Goal: Task Accomplishment & Management: Manage account settings

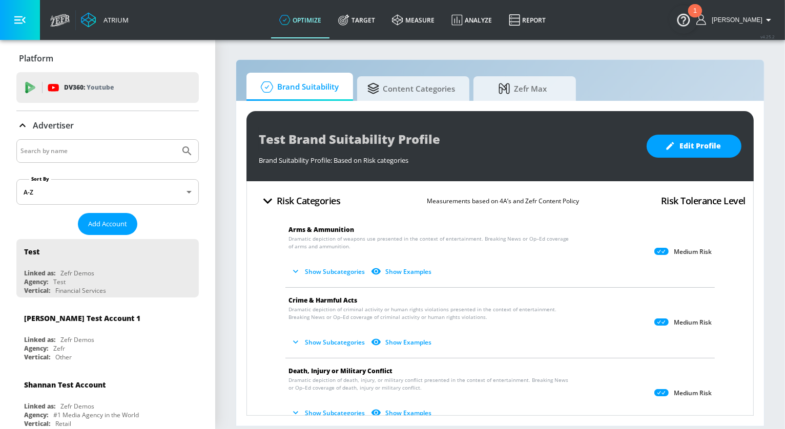
click at [71, 157] on div at bounding box center [107, 151] width 182 height 24
click at [61, 152] on input "Search by name" at bounding box center [97, 150] width 155 height 13
type input "pinterest"
click at [176, 140] on button "Submit Search" at bounding box center [187, 151] width 23 height 23
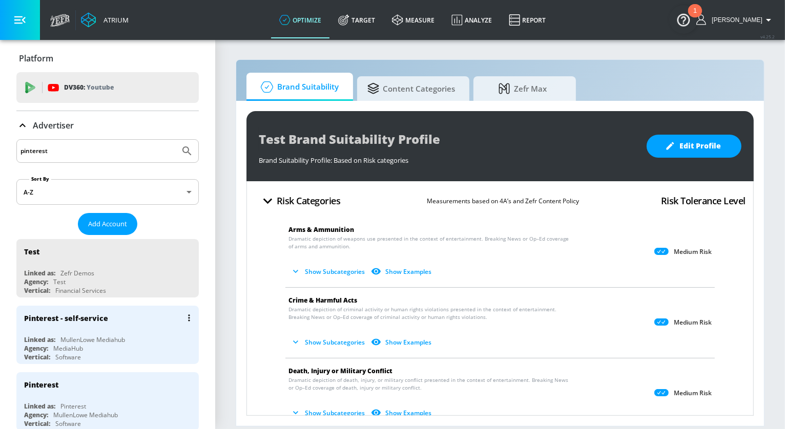
click at [129, 349] on div "Agency: MediaHub" at bounding box center [110, 348] width 172 height 9
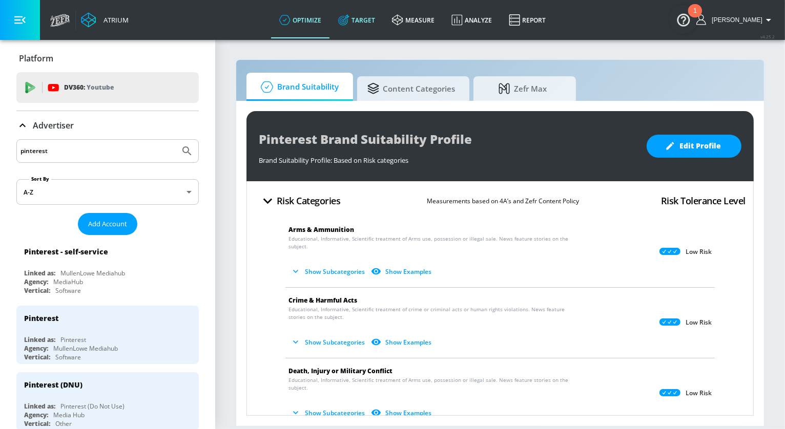
click at [384, 20] on link "Target" at bounding box center [357, 20] width 54 height 37
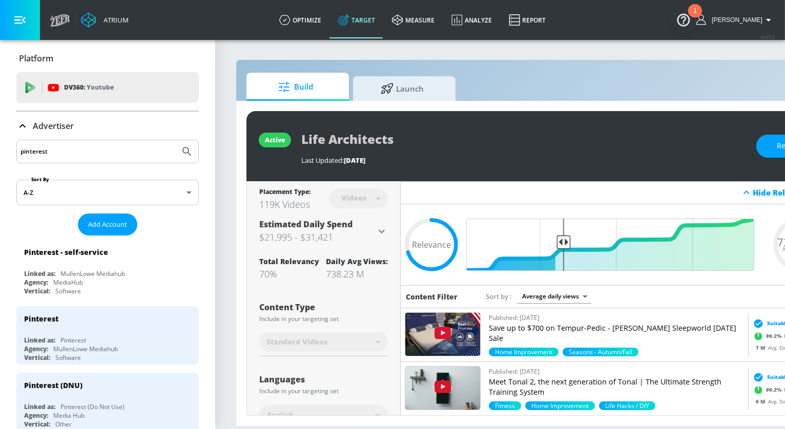
scroll to position [0, 77]
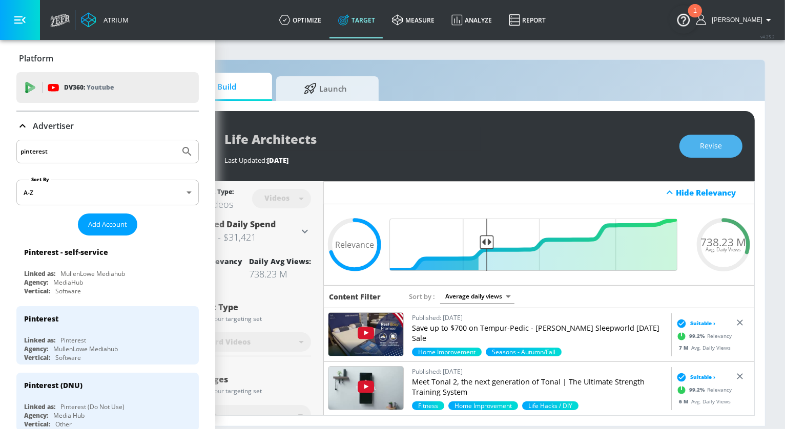
click at [731, 141] on button "Revise" at bounding box center [710, 146] width 63 height 23
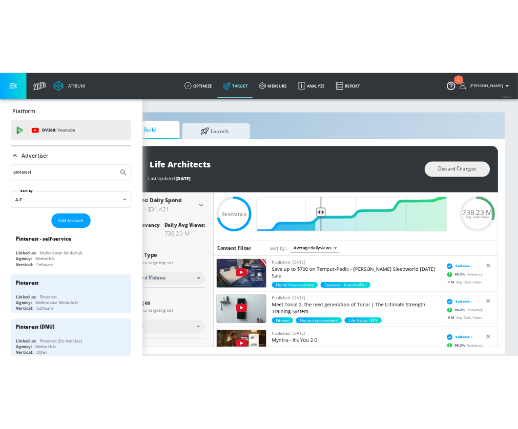
scroll to position [32, 0]
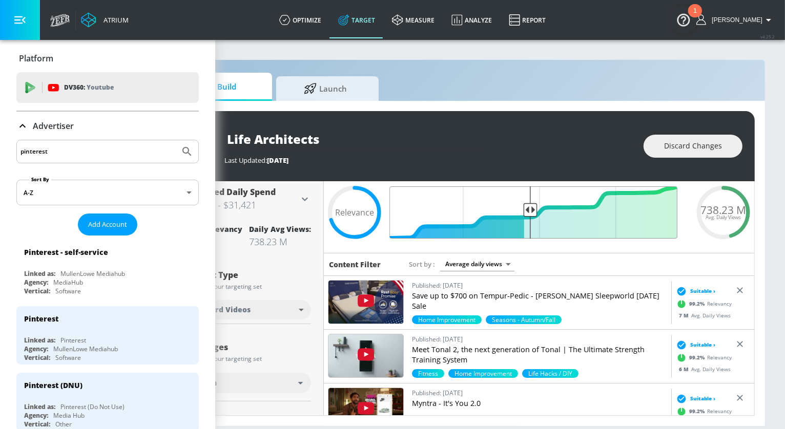
drag, startPoint x: 485, startPoint y: 210, endPoint x: 530, endPoint y: 209, distance: 45.1
type input "0.55"
click at [530, 209] on input "Final Threshold" at bounding box center [538, 212] width 287 height 52
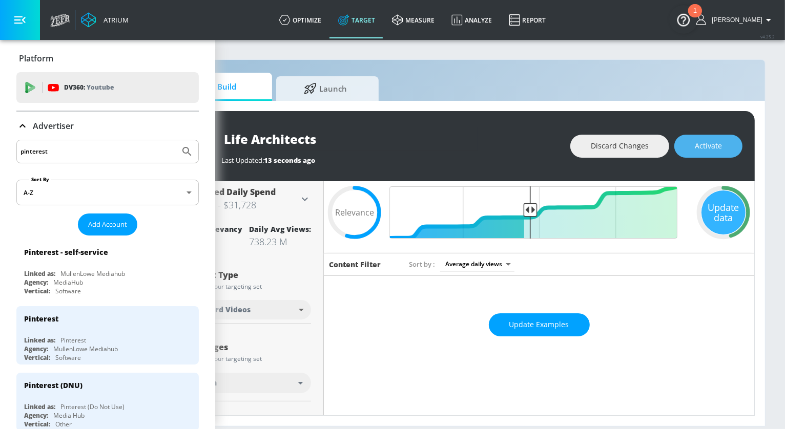
click at [694, 145] on span "Activate" at bounding box center [707, 146] width 27 height 13
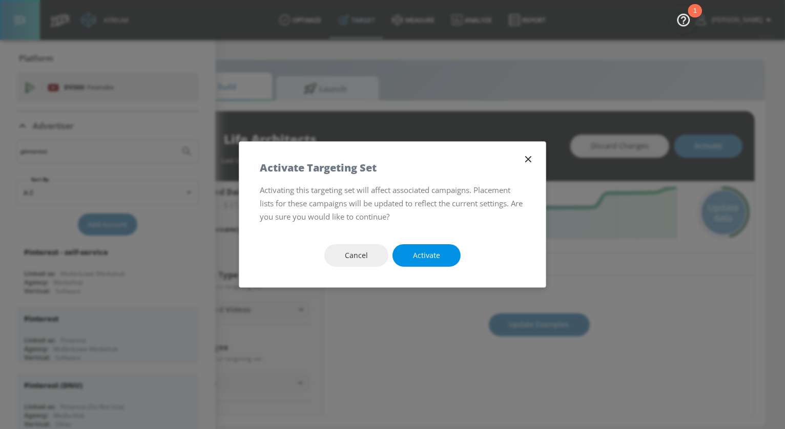
click at [418, 260] on span "Activate" at bounding box center [426, 255] width 27 height 13
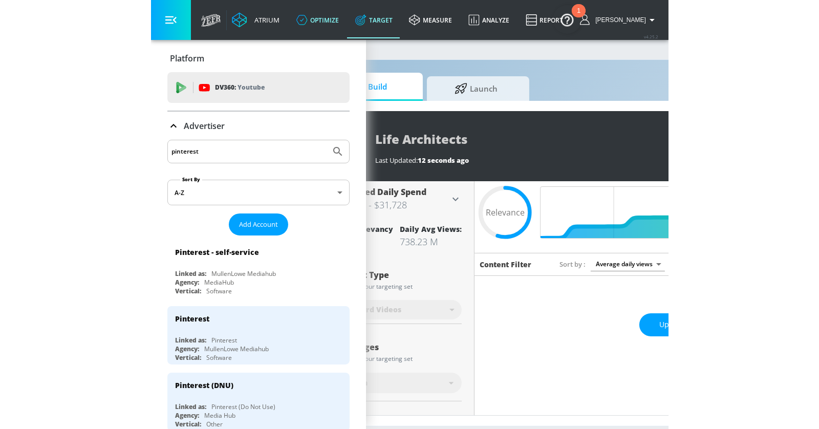
scroll to position [0, 42]
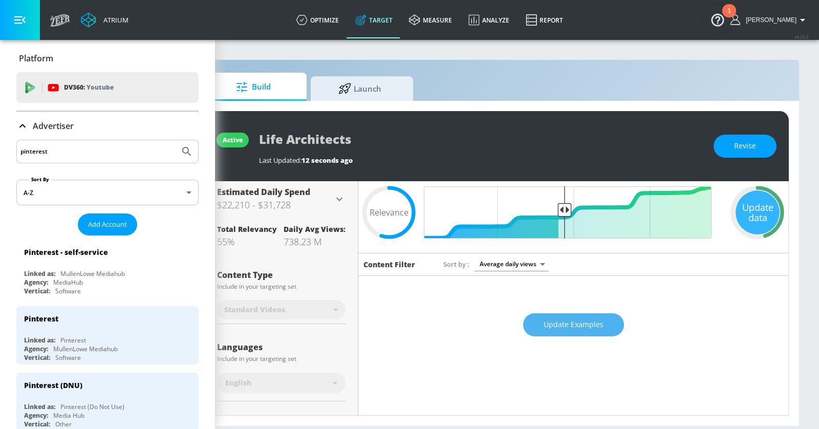
click at [572, 324] on span "Update Examples" at bounding box center [574, 325] width 60 height 13
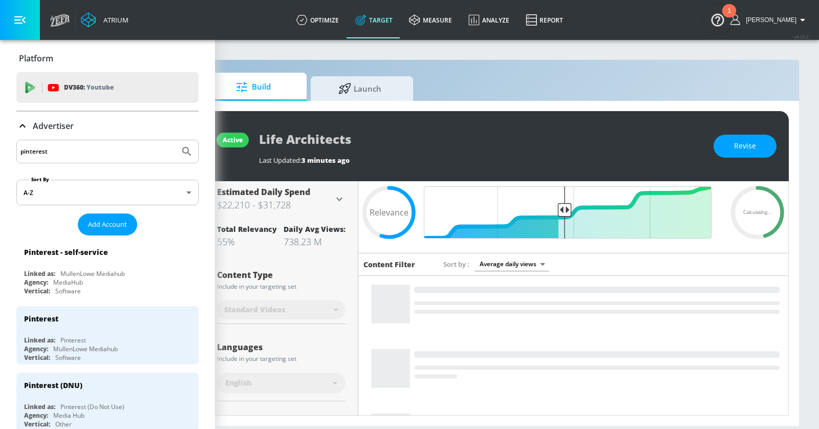
click at [29, 17] on button "button" at bounding box center [20, 20] width 40 height 40
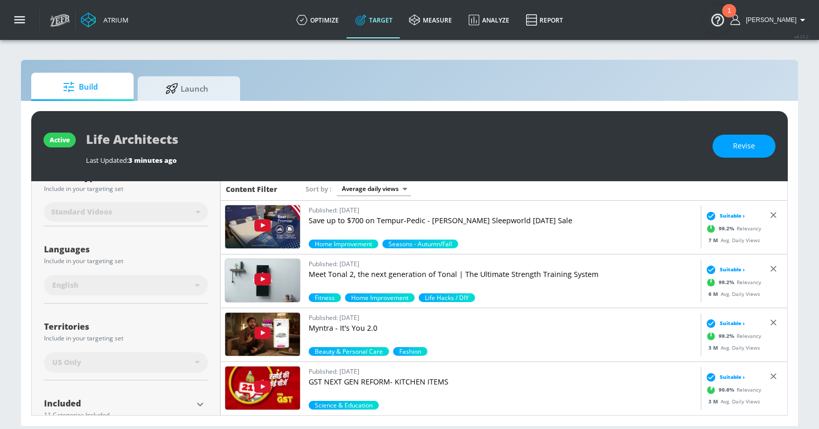
scroll to position [0, 0]
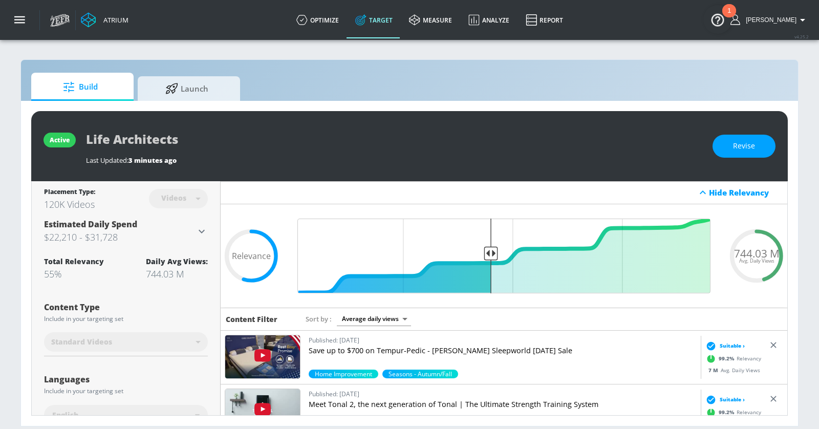
click at [172, 198] on div "Videos" at bounding box center [173, 198] width 35 height 9
click at [756, 130] on div "active Life Architects Last Updated: 3 minutes ago Revise" at bounding box center [409, 146] width 757 height 70
click at [746, 137] on button "Revise" at bounding box center [744, 146] width 63 height 23
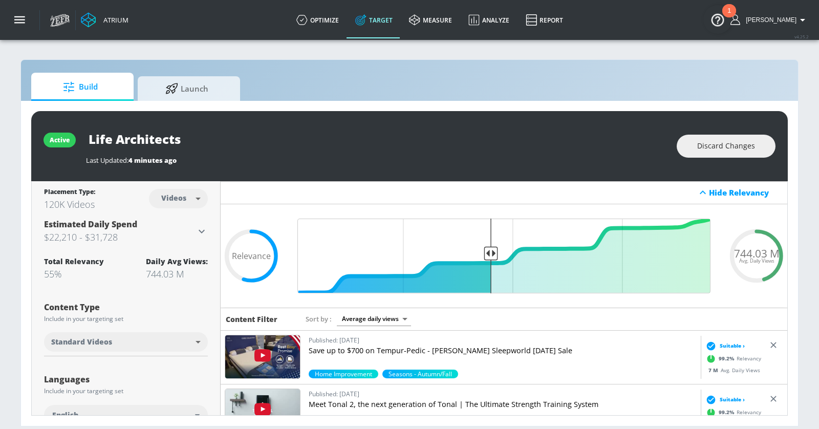
click at [198, 197] on body "Atrium optimize Target measure Analyze Report optimize Target measure Analyze R…" at bounding box center [409, 214] width 819 height 429
click at [187, 219] on div "Channels" at bounding box center [178, 220] width 37 height 11
type input "channels"
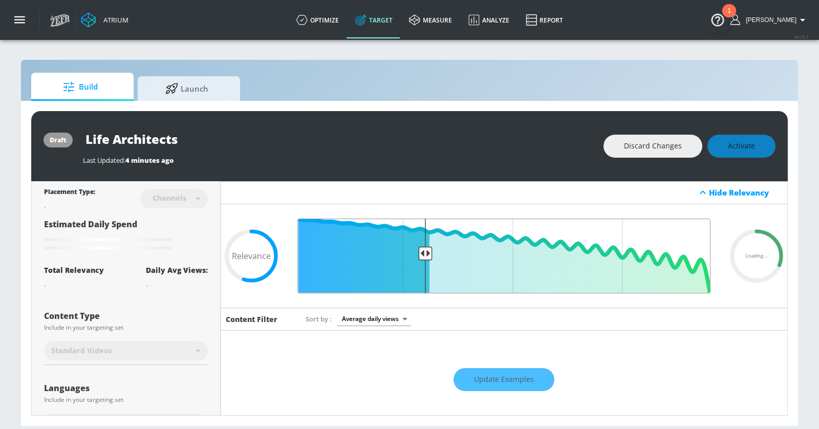
drag, startPoint x: 491, startPoint y: 252, endPoint x: 427, endPoint y: 251, distance: 64.0
click at [427, 251] on input "Final Threshold" at bounding box center [503, 256] width 423 height 75
type input "0.55"
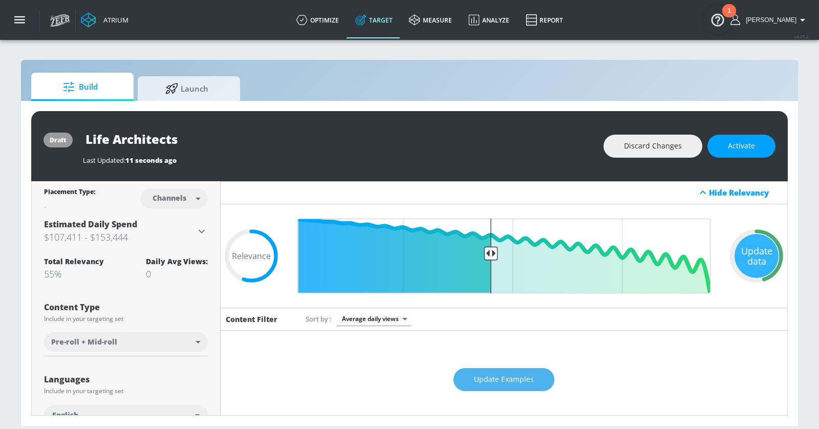
click at [468, 377] on button "Update Examples" at bounding box center [504, 379] width 101 height 23
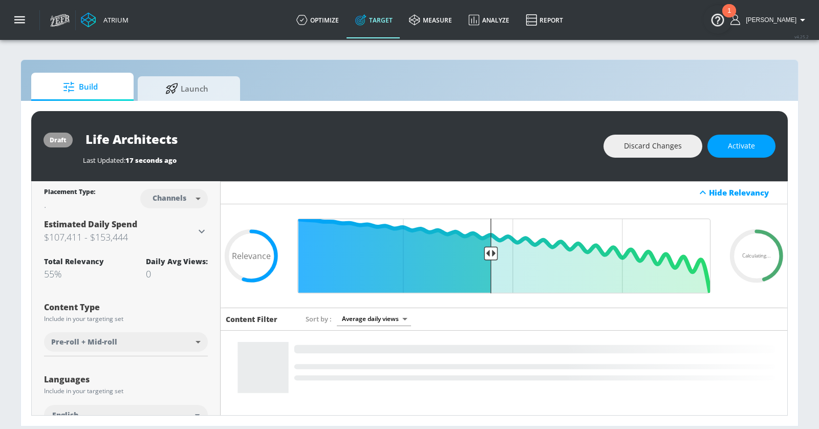
click at [207, 145] on input "Life Architects" at bounding box center [211, 139] width 256 height 23
type input "Life Architects - Q3 2025"
click at [329, 136] on icon "button" at bounding box center [329, 138] width 9 height 9
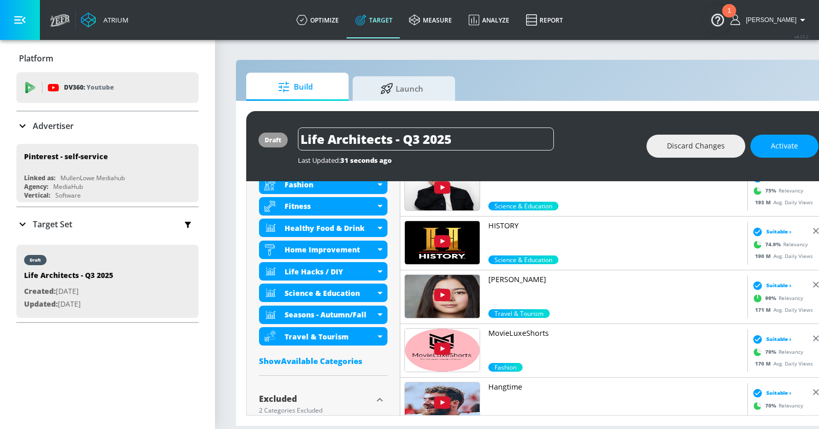
scroll to position [469, 0]
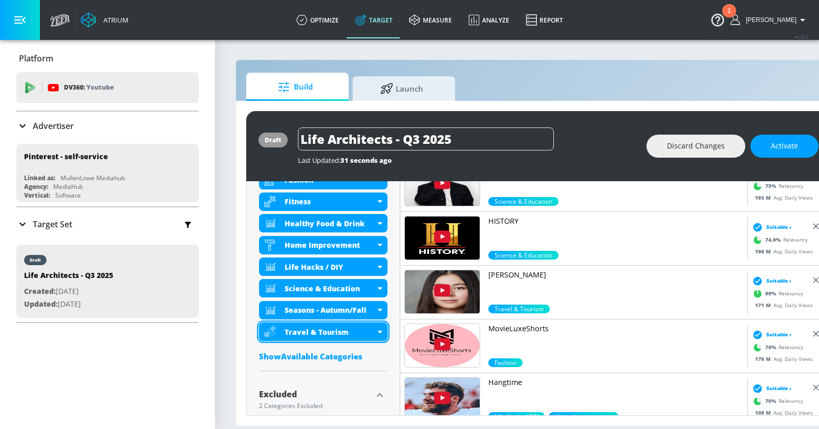
click at [373, 331] on div "Travel & Tourism" at bounding box center [330, 332] width 91 height 10
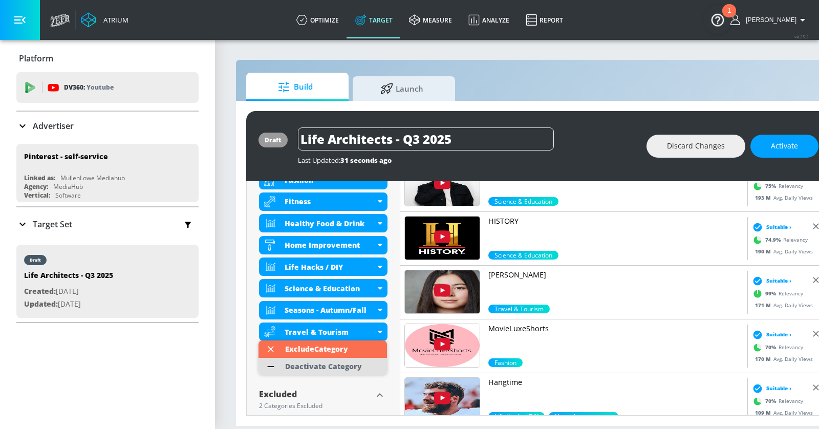
click at [360, 364] on div "Deactivate Category" at bounding box center [323, 366] width 77 height 7
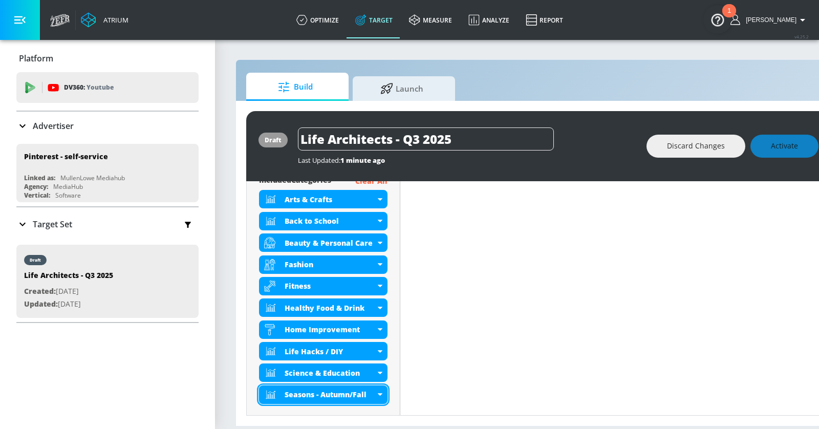
scroll to position [383, 0]
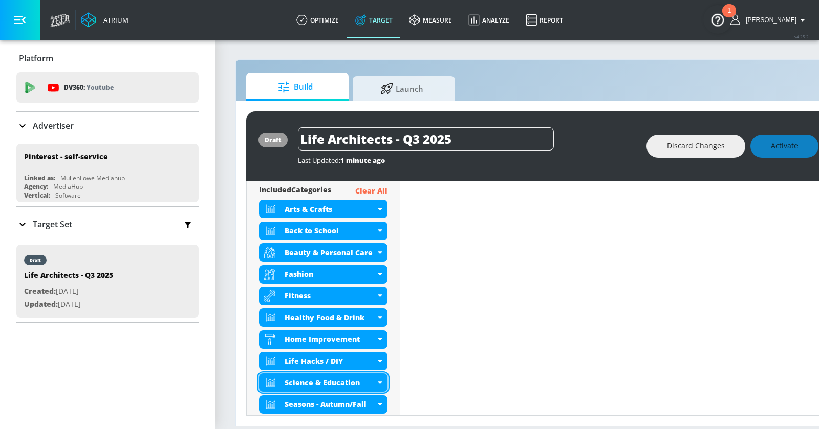
click at [375, 379] on div "Science & Education" at bounding box center [330, 383] width 91 height 10
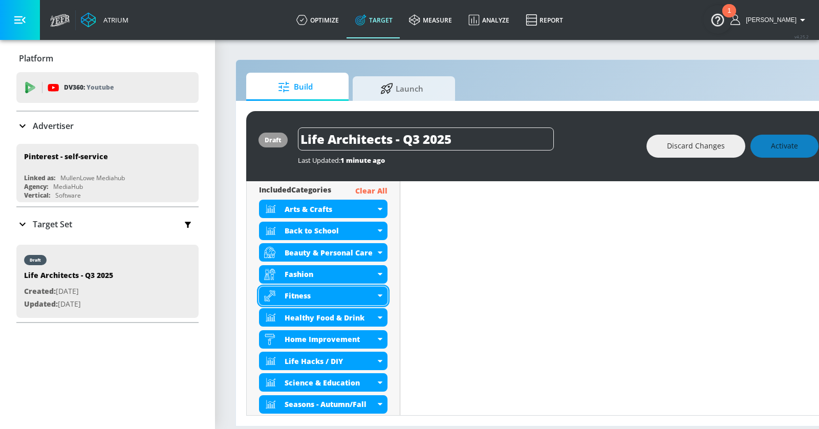
scroll to position [593, 0]
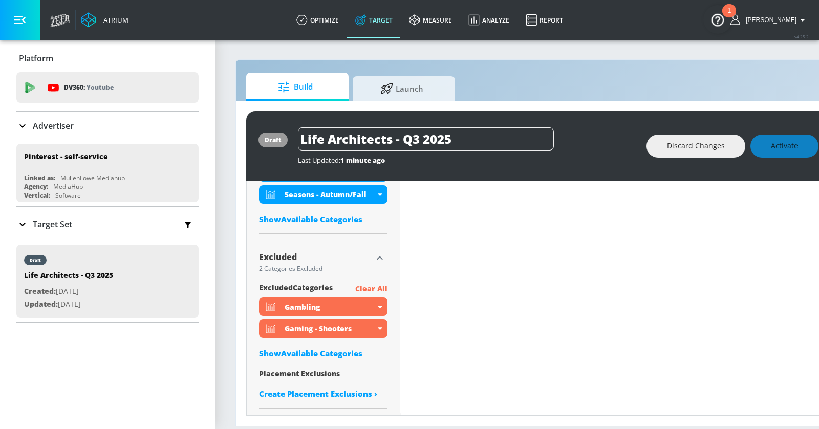
click at [321, 349] on div "Show Available Categories" at bounding box center [323, 353] width 129 height 10
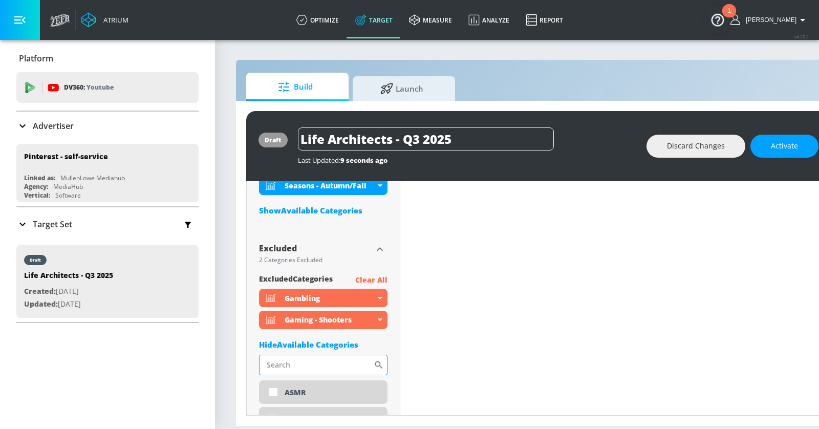
click at [302, 367] on input "Sort By" at bounding box center [316, 365] width 115 height 20
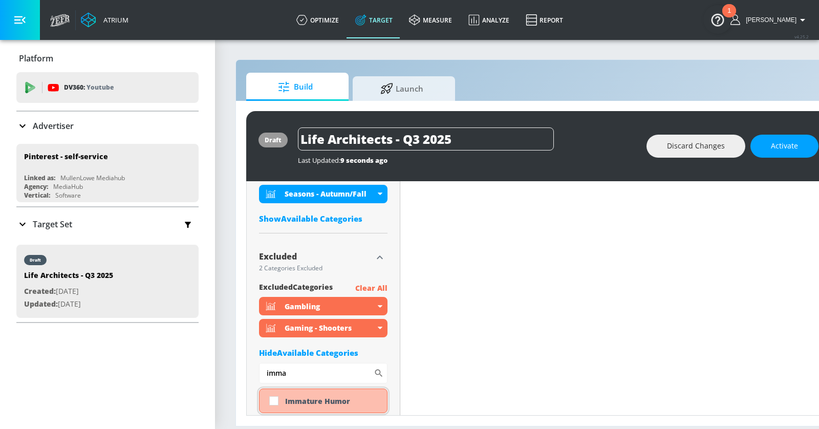
type input "imma"
click at [314, 399] on div "Immature Humor" at bounding box center [332, 401] width 94 height 10
checkbox input "true"
click at [314, 399] on div "Immature Humor" at bounding box center [332, 401] width 94 height 10
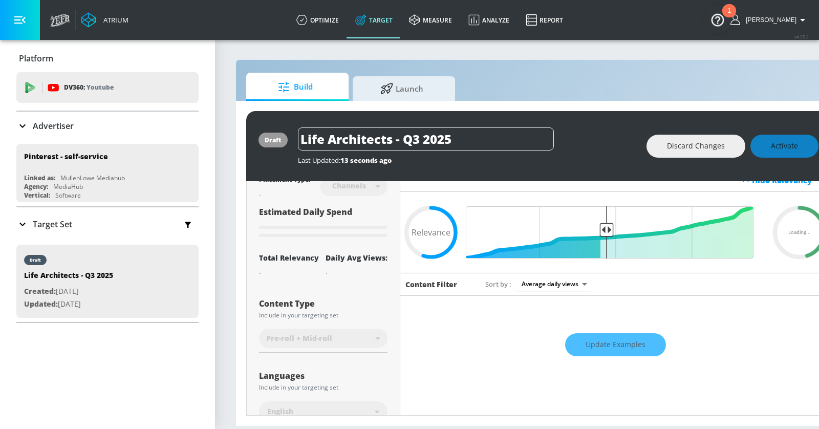
scroll to position [15, 0]
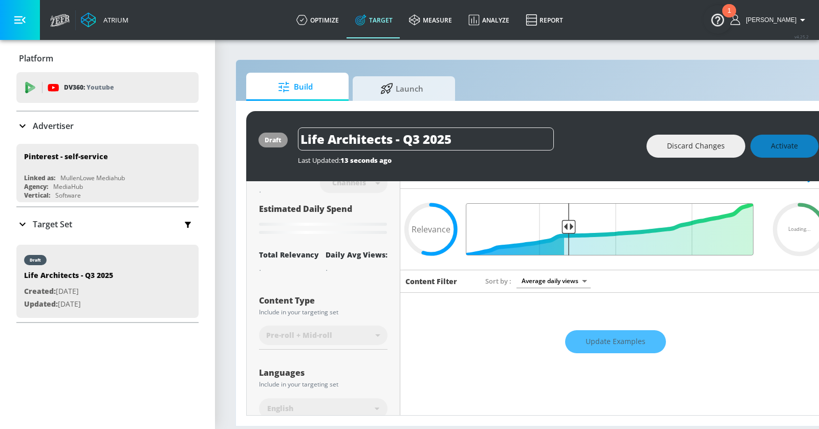
drag, startPoint x: 604, startPoint y: 226, endPoint x: 570, endPoint y: 226, distance: 34.3
click at [569, 226] on input "Final Threshold" at bounding box center [615, 229] width 287 height 52
type input "0.55"
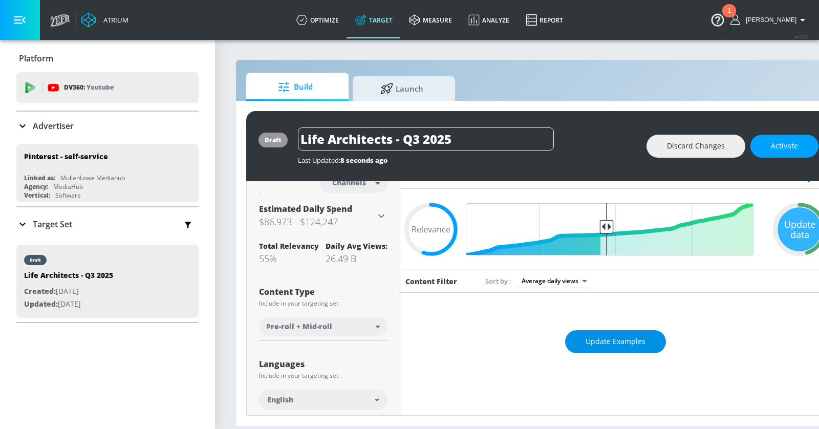
click at [587, 340] on span "Update Examples" at bounding box center [616, 341] width 60 height 13
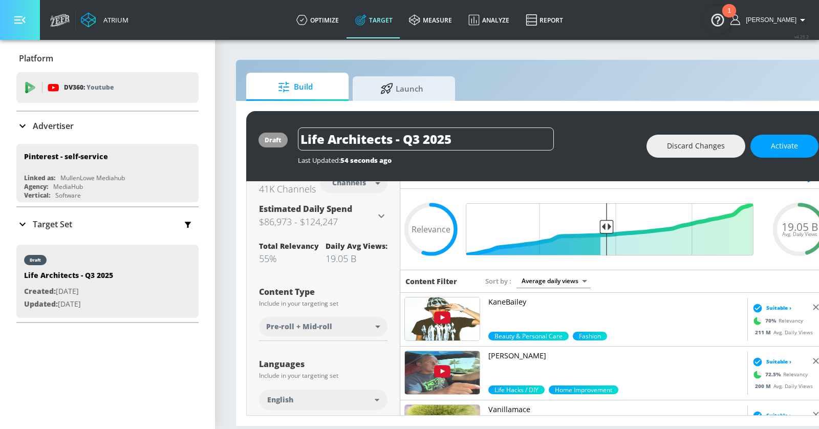
click at [26, 23] on button "button" at bounding box center [20, 20] width 40 height 40
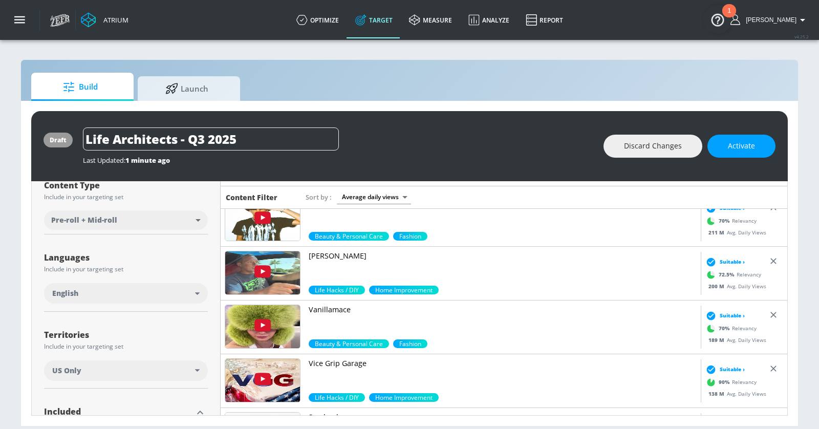
scroll to position [5, 0]
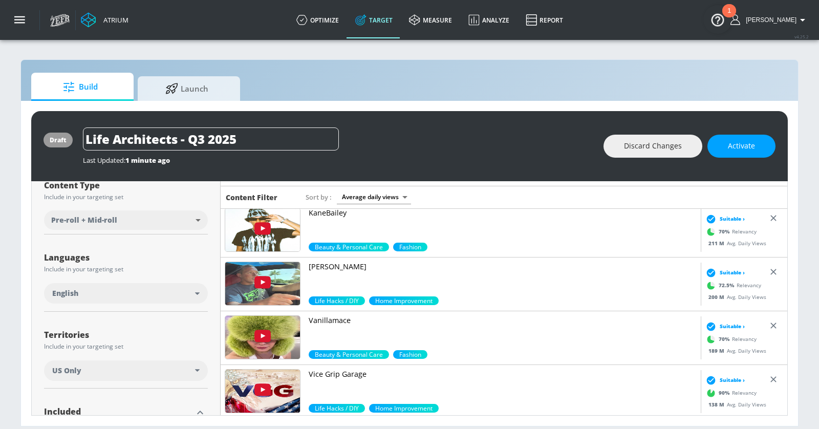
click at [348, 265] on p "[PERSON_NAME]" at bounding box center [503, 267] width 388 height 10
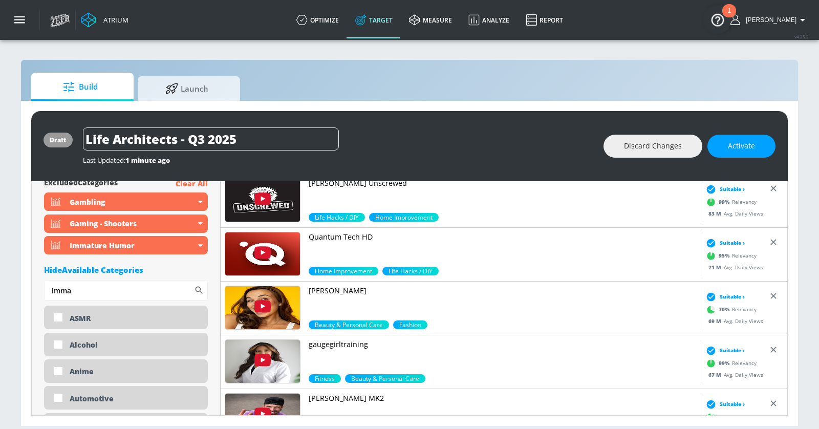
scroll to position [684, 0]
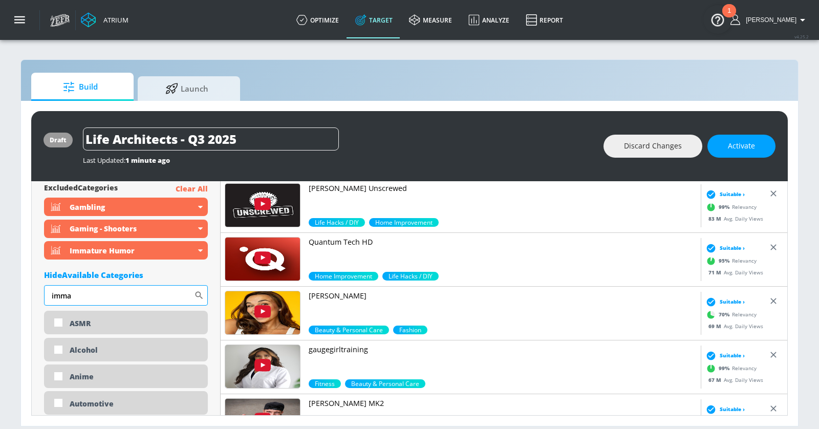
click at [128, 296] on input "imma" at bounding box center [119, 295] width 150 height 20
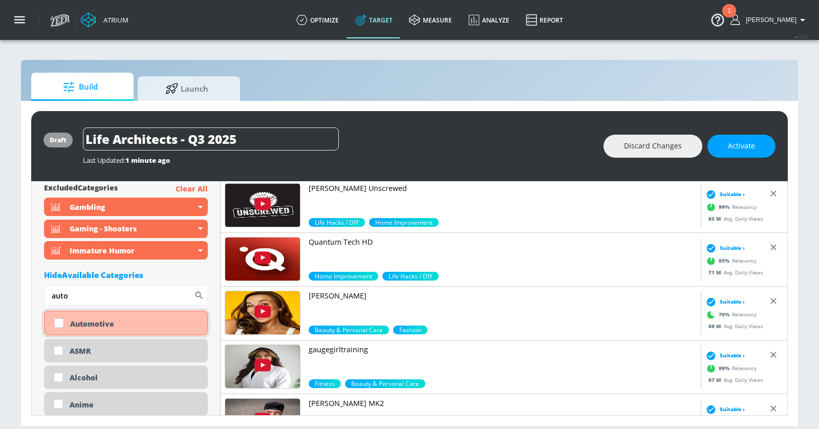
type input "auto"
click at [120, 324] on div "Automotive" at bounding box center [135, 324] width 130 height 10
checkbox input "true"
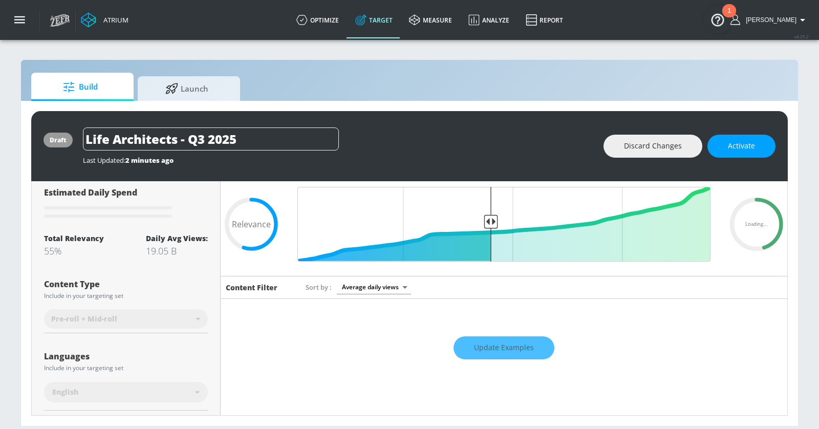
scroll to position [0, 0]
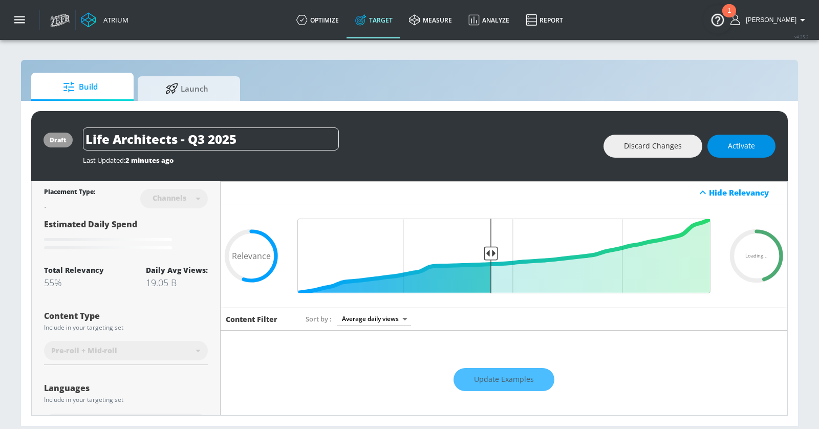
click at [729, 149] on span "Activate" at bounding box center [741, 146] width 27 height 13
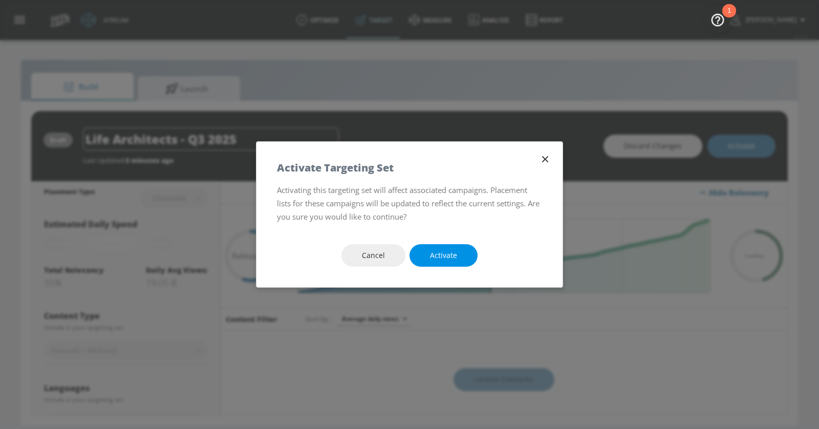
click at [463, 260] on button "Activate" at bounding box center [444, 255] width 68 height 23
click at [453, 257] on span "Activate" at bounding box center [443, 255] width 27 height 13
click at [541, 157] on icon "button" at bounding box center [545, 159] width 11 height 11
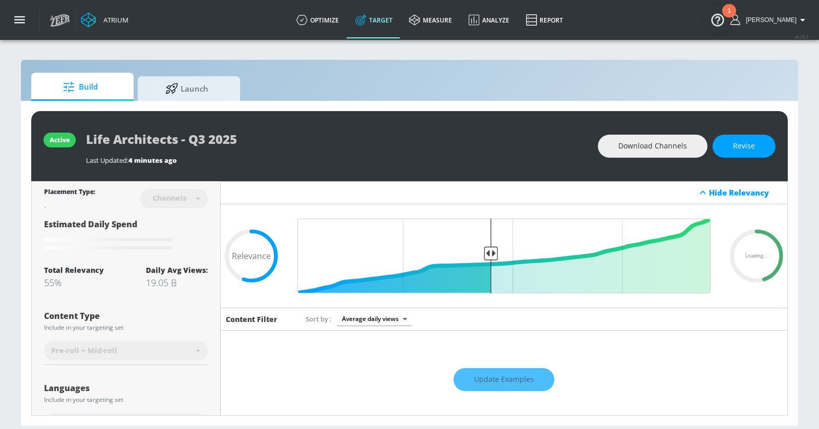
click at [491, 390] on div "Update Examples" at bounding box center [504, 380] width 567 height 36
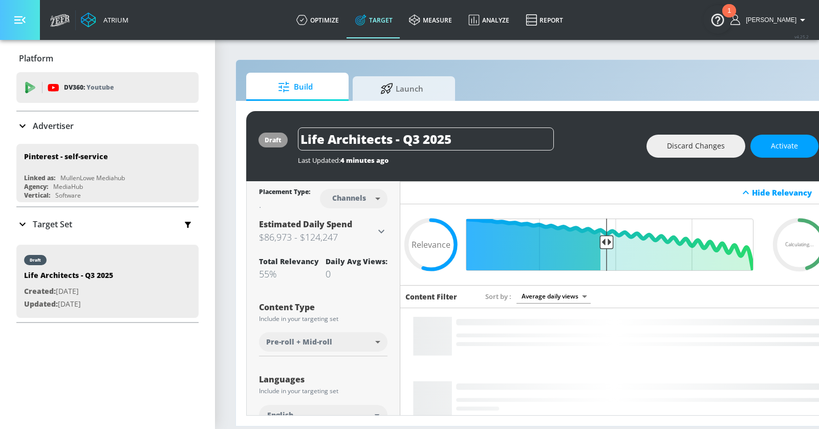
click at [25, 20] on icon "button" at bounding box center [19, 19] width 11 height 11
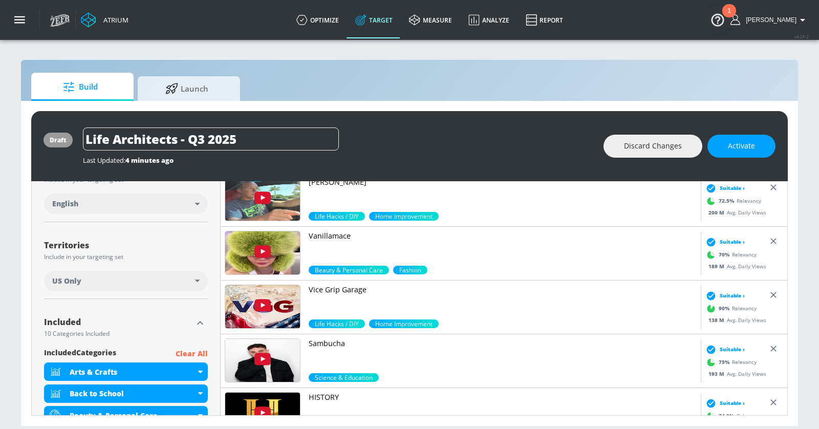
scroll to position [73, 0]
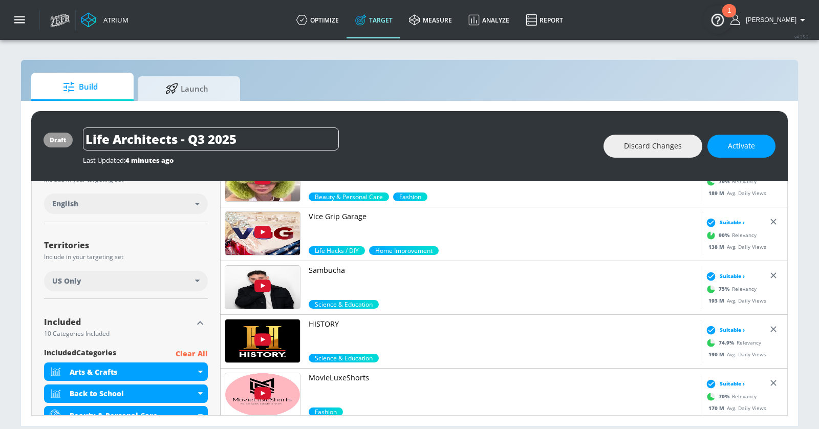
click at [337, 215] on p "Vice Grip Garage" at bounding box center [503, 216] width 388 height 10
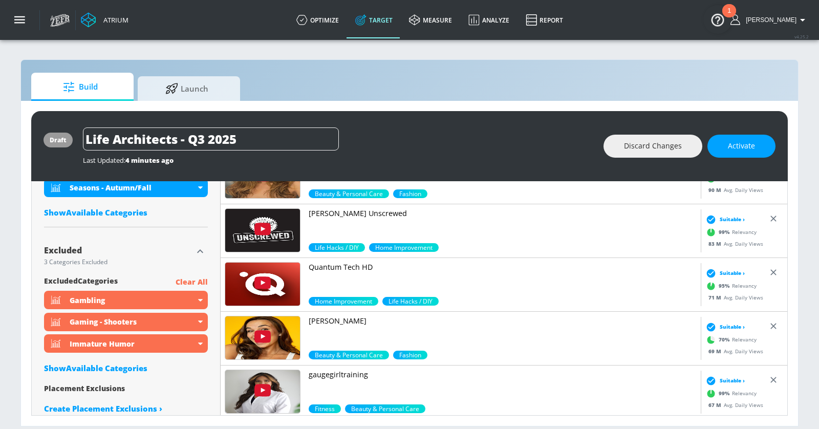
scroll to position [607, 0]
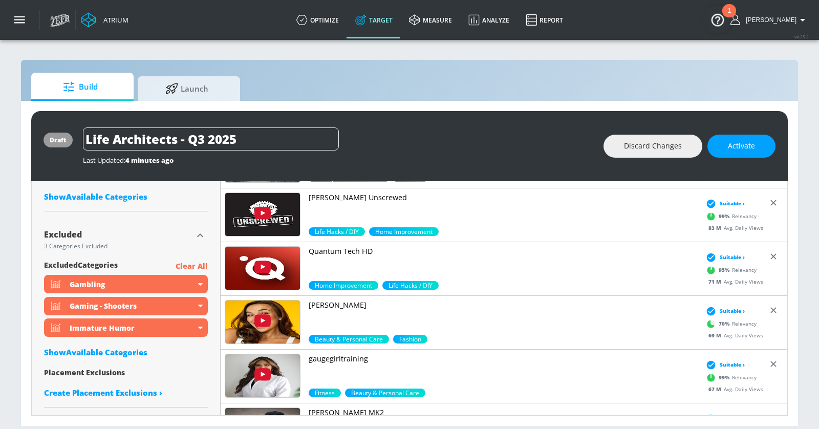
click at [117, 352] on div "Show Available Categories" at bounding box center [126, 352] width 164 height 10
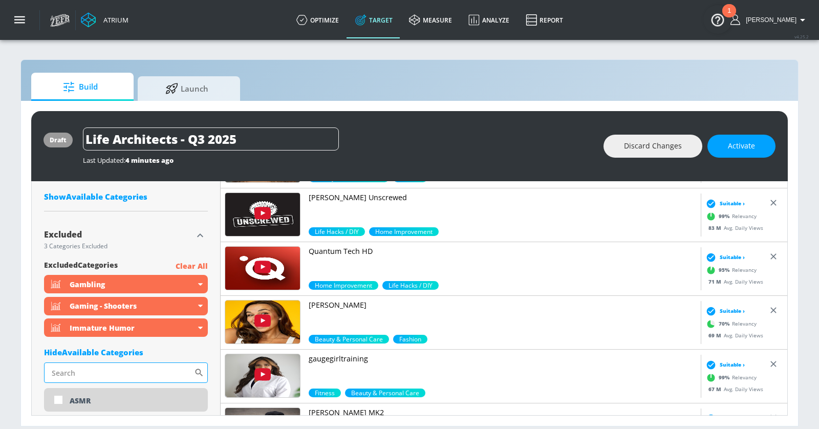
click at [110, 370] on input "Sort By" at bounding box center [119, 373] width 150 height 20
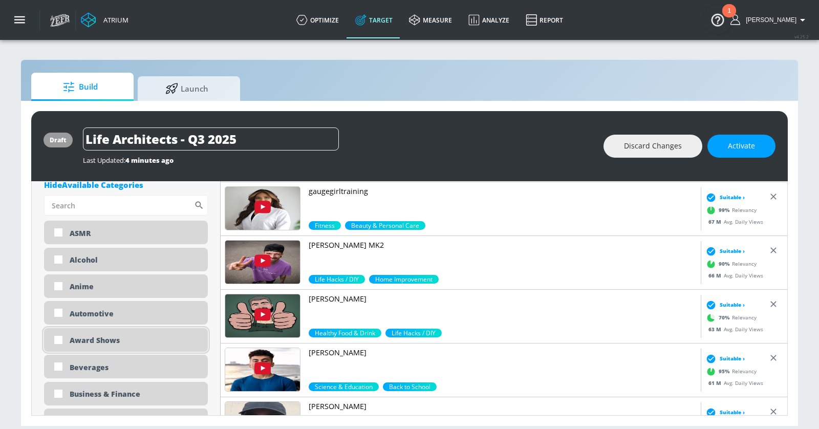
scroll to position [789, 0]
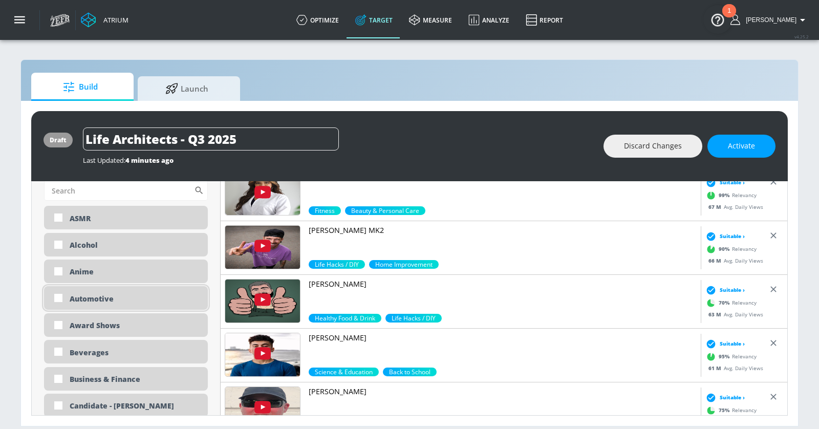
click at [99, 297] on div "Automotive" at bounding box center [135, 299] width 131 height 10
checkbox input "true"
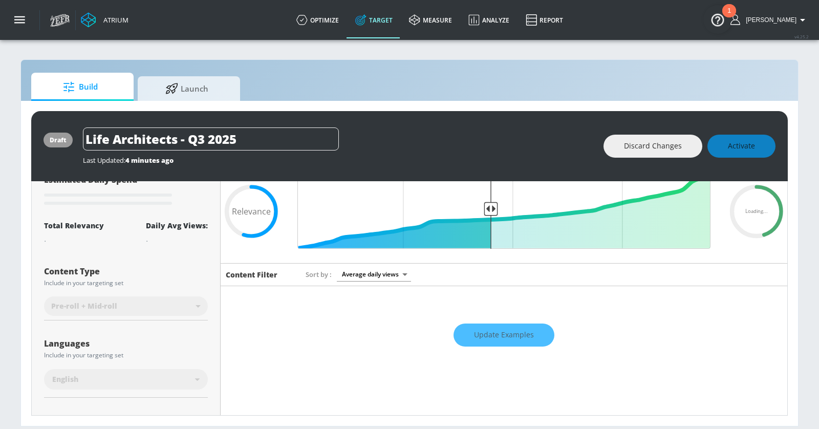
scroll to position [0, 0]
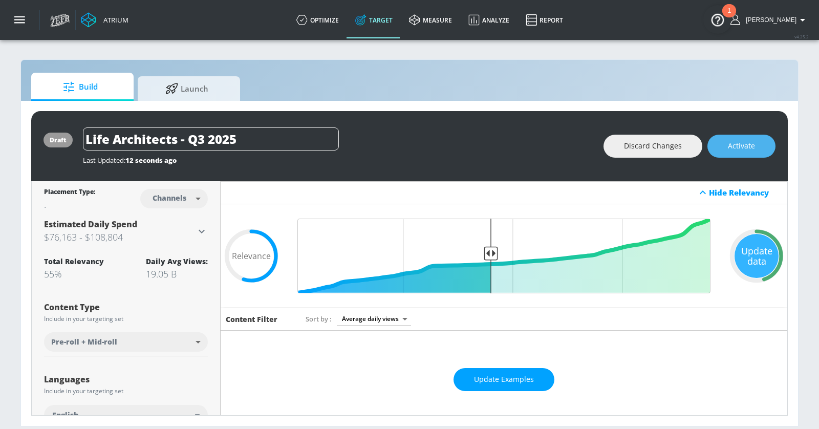
click at [721, 147] on button "Activate" at bounding box center [742, 146] width 68 height 23
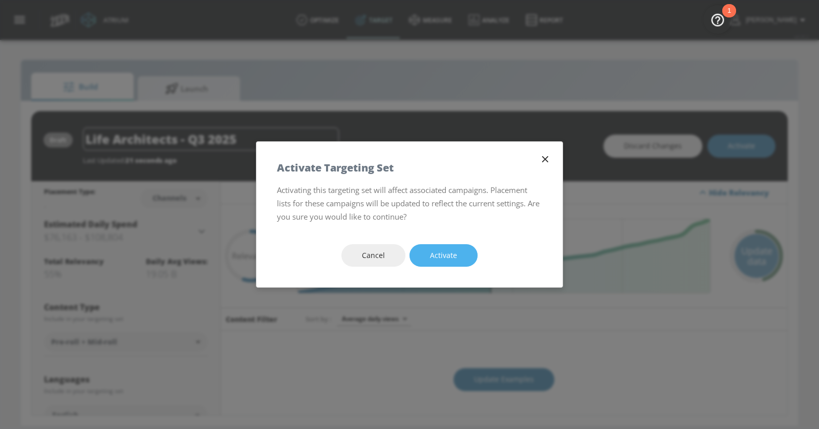
click at [458, 248] on button "Activate" at bounding box center [444, 255] width 68 height 23
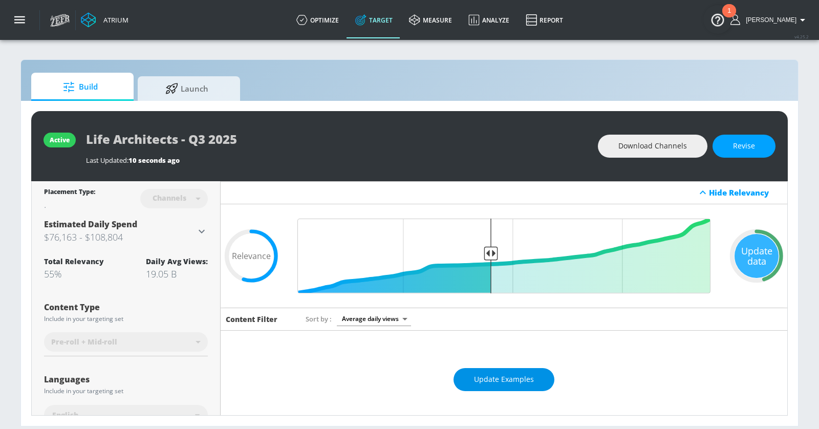
click at [493, 383] on span "Update Examples" at bounding box center [504, 379] width 60 height 13
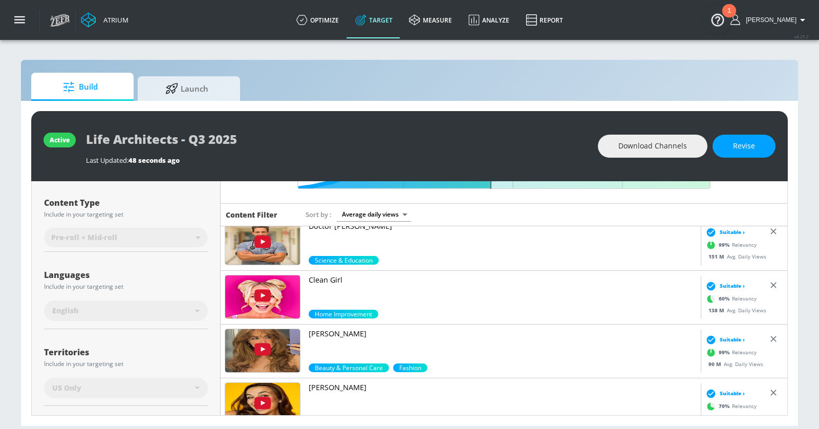
scroll to position [279, 0]
click at [331, 275] on p "Clean Girl" at bounding box center [503, 279] width 388 height 10
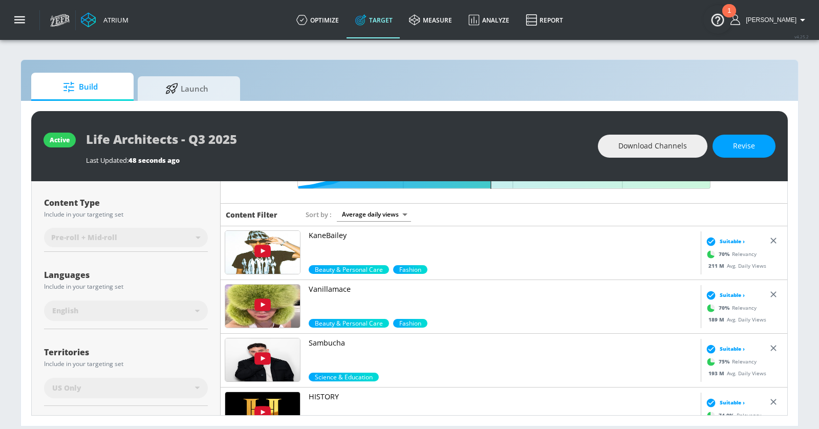
scroll to position [0, 0]
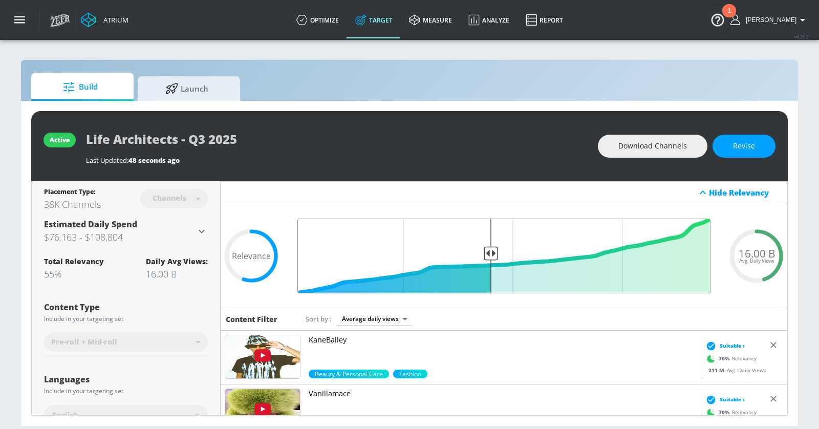
drag, startPoint x: 491, startPoint y: 253, endPoint x: 475, endPoint y: 253, distance: 16.4
click at [475, 253] on input "Final Threshold" at bounding box center [503, 256] width 423 height 75
click at [740, 143] on span "Revise" at bounding box center [744, 146] width 22 height 13
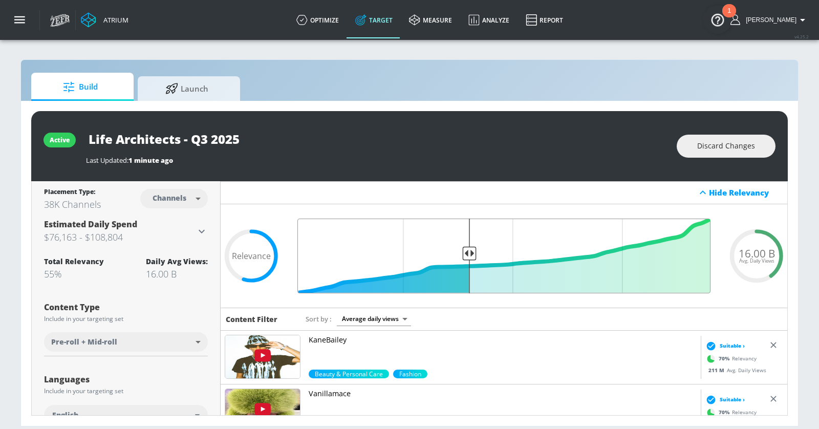
drag, startPoint x: 493, startPoint y: 252, endPoint x: 471, endPoint y: 253, distance: 22.0
type input "0.6"
click at [470, 252] on input "Final Threshold" at bounding box center [503, 256] width 423 height 75
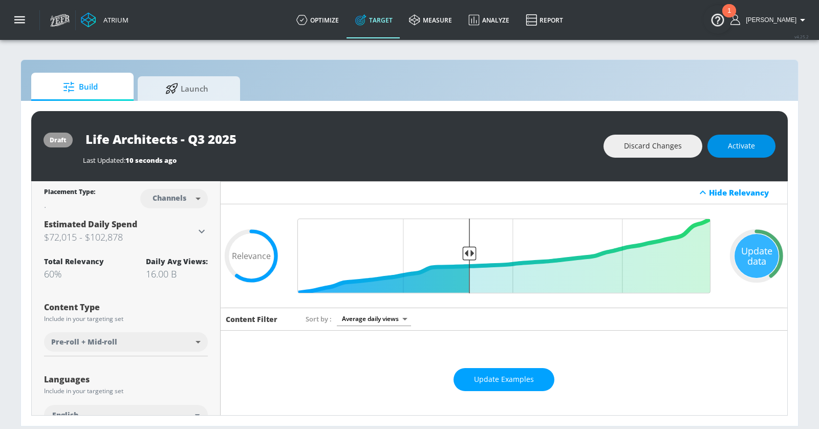
click at [725, 147] on button "Activate" at bounding box center [742, 146] width 68 height 23
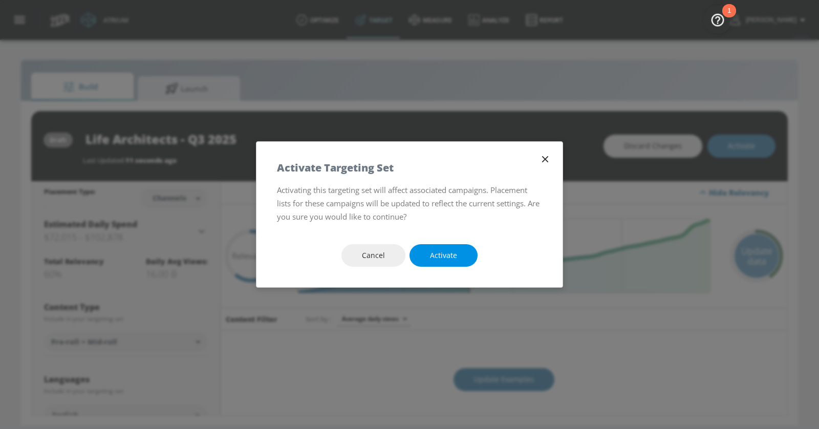
click at [439, 255] on span "Activate" at bounding box center [443, 255] width 27 height 13
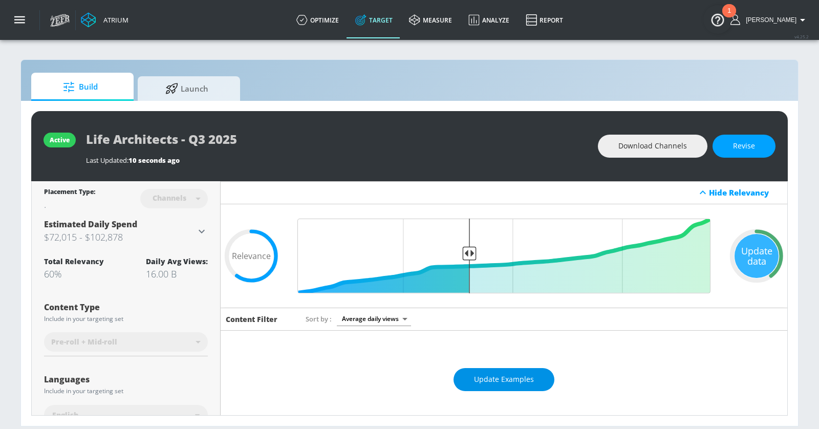
click at [464, 380] on button "Update Examples" at bounding box center [504, 379] width 101 height 23
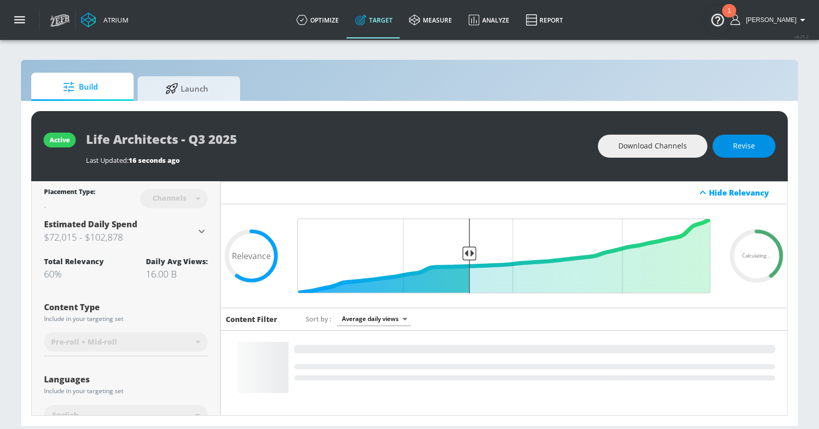
click at [753, 143] on span "Revise" at bounding box center [744, 146] width 22 height 13
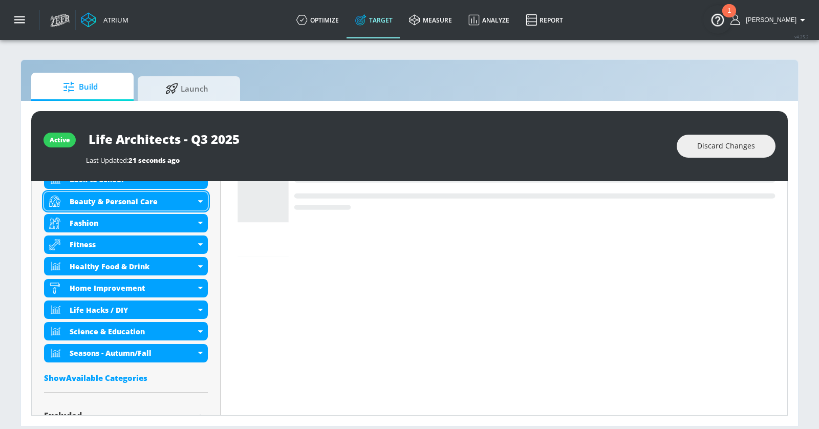
scroll to position [431, 0]
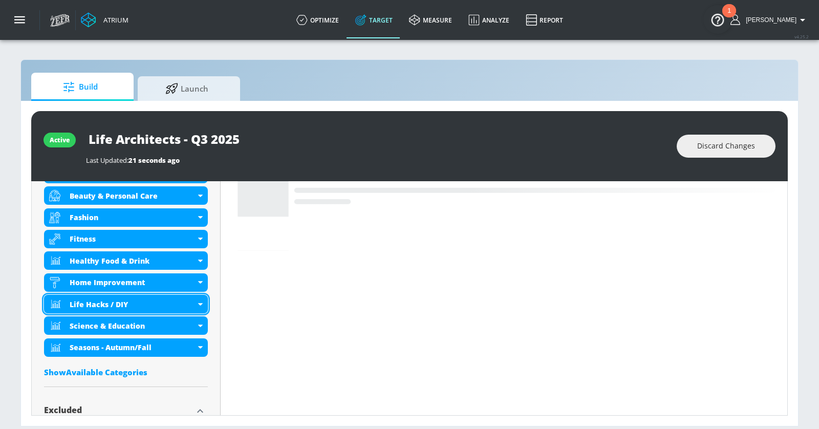
click at [200, 306] on div "Life Hacks / DIY" at bounding box center [126, 304] width 164 height 18
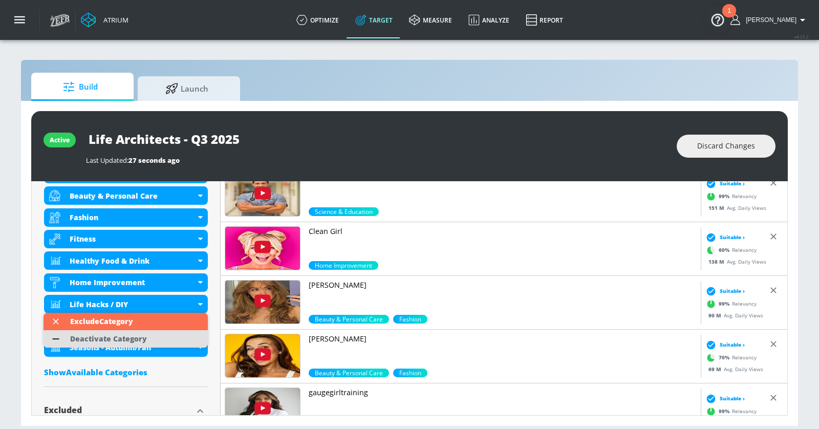
click at [158, 337] on li "Deactivate Category" at bounding box center [126, 338] width 164 height 17
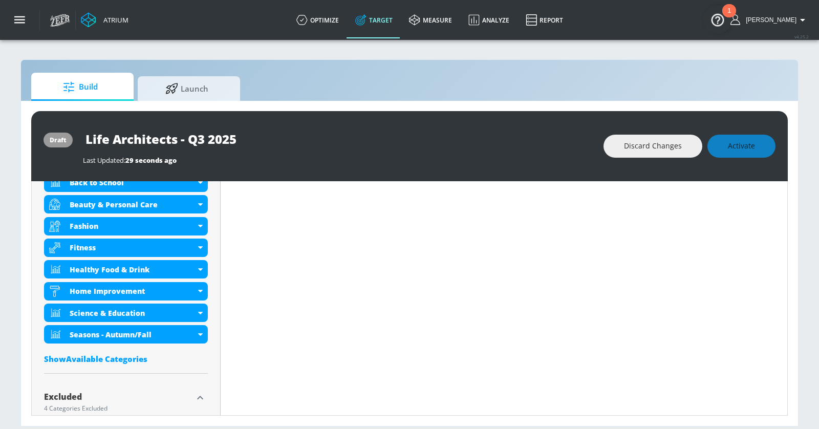
scroll to position [439, 0]
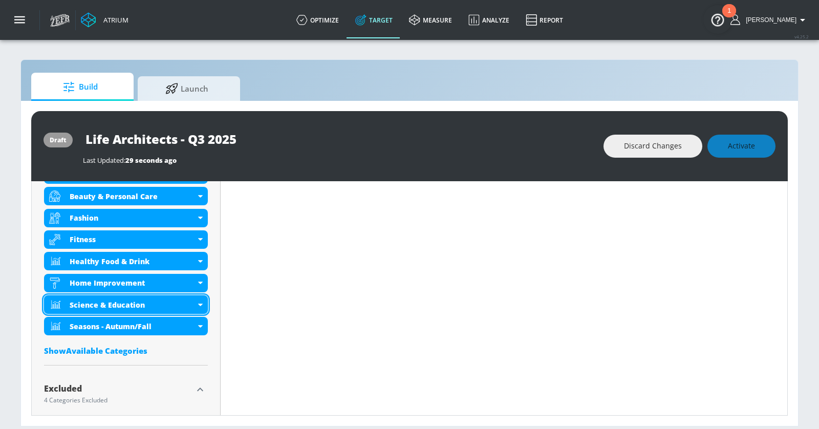
click at [197, 302] on div "Science & Education" at bounding box center [126, 304] width 164 height 18
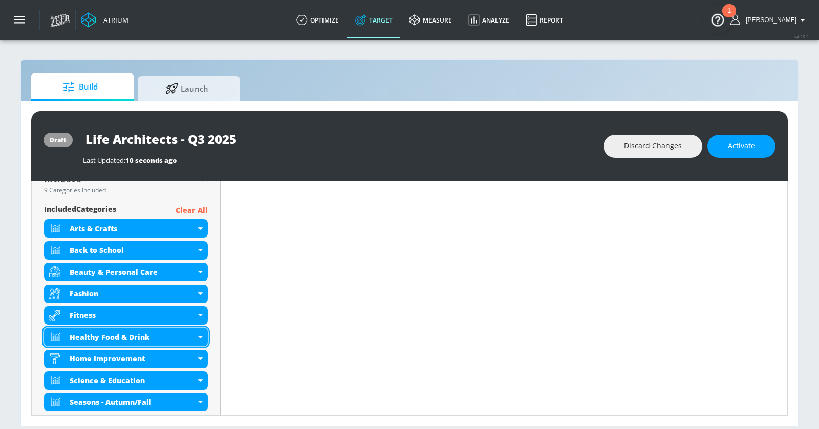
scroll to position [383, 0]
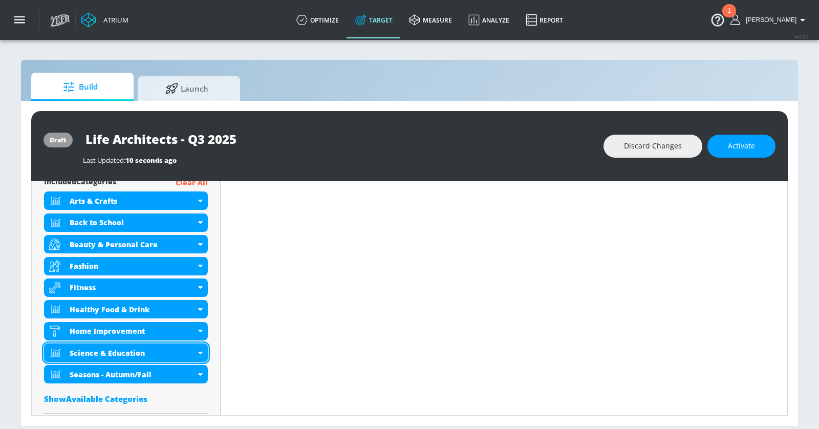
click at [197, 351] on div "Science & Education" at bounding box center [126, 353] width 164 height 18
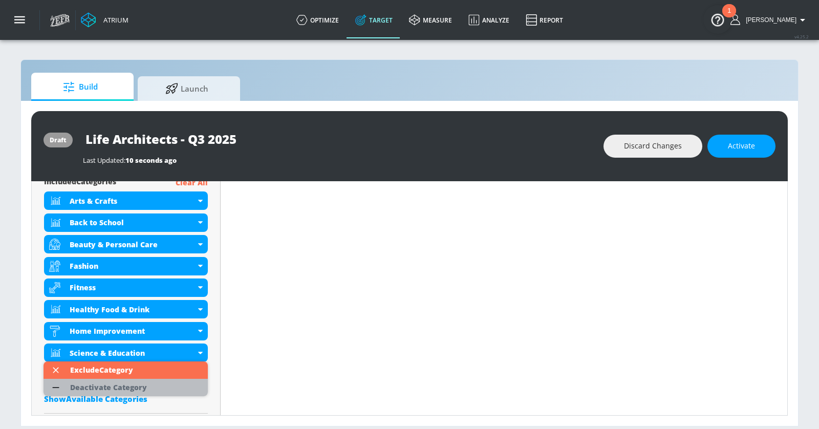
click at [154, 385] on li "Deactivate Category" at bounding box center [126, 387] width 164 height 17
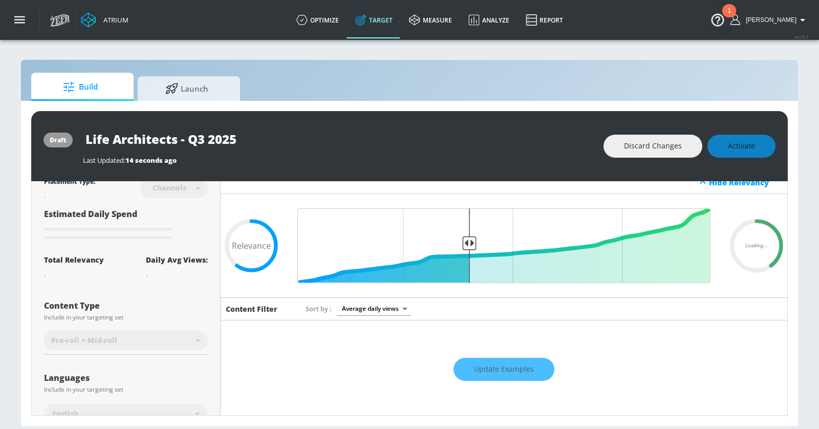
scroll to position [0, 0]
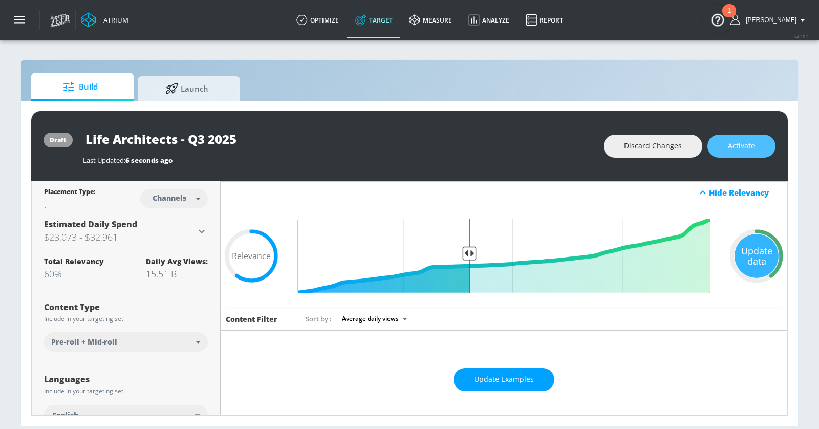
click at [744, 147] on span "Activate" at bounding box center [741, 146] width 27 height 13
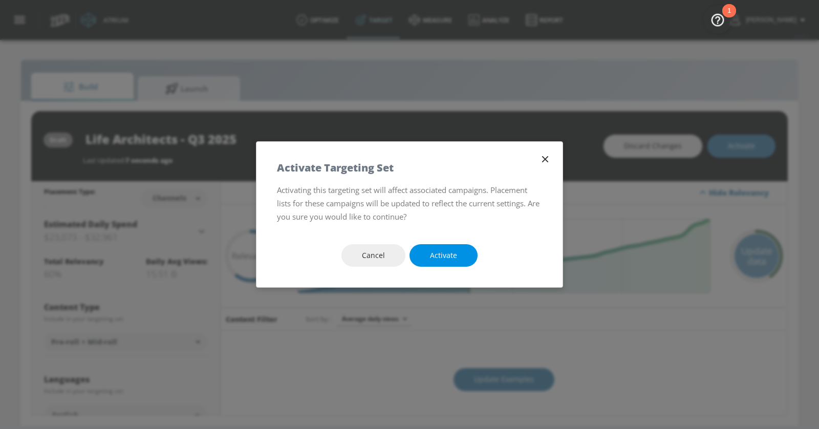
click at [450, 248] on button "Activate" at bounding box center [444, 255] width 68 height 23
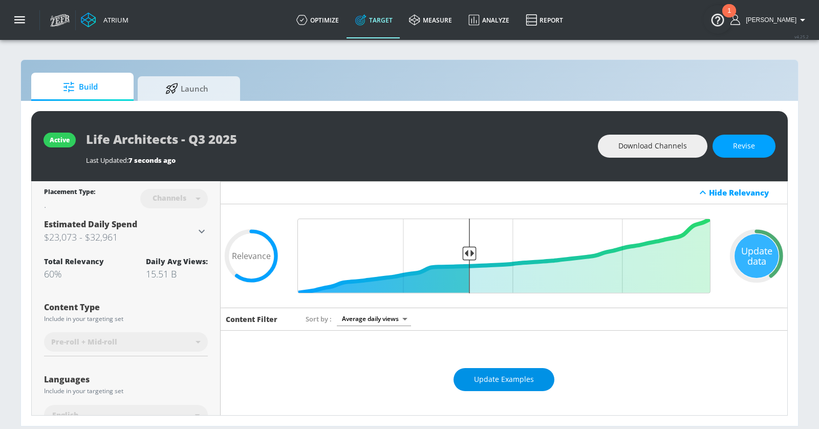
click at [487, 378] on span "Update Examples" at bounding box center [504, 379] width 60 height 13
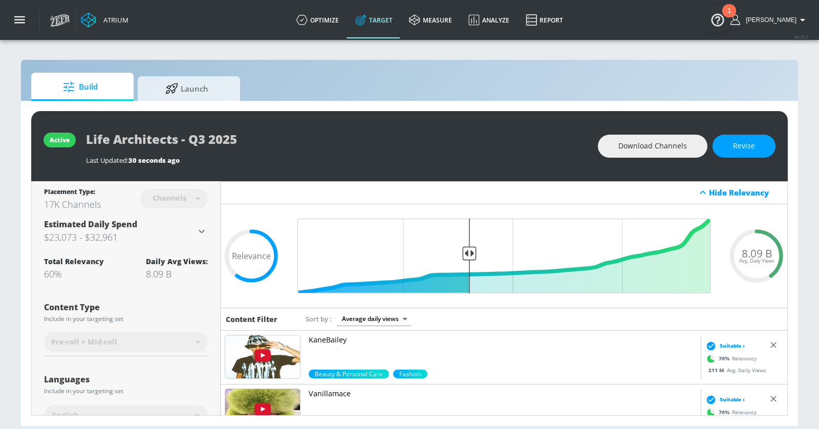
click at [422, 324] on div "Sort by Average daily views avg_daily_views_last_7_days" at bounding box center [540, 319] width 469 height 14
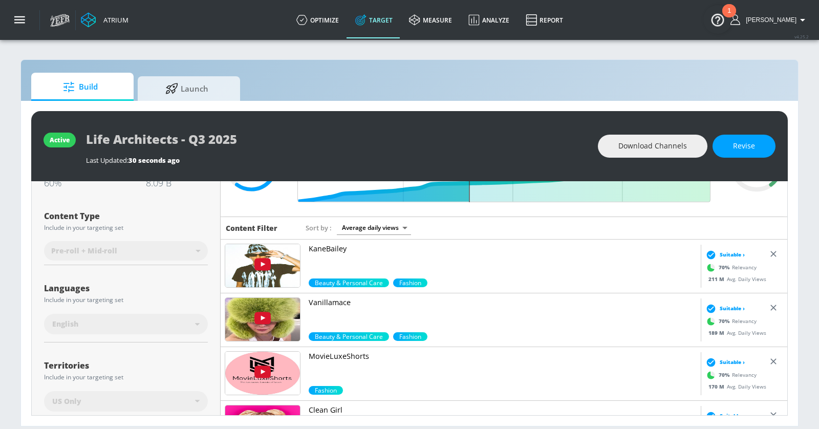
scroll to position [132, 0]
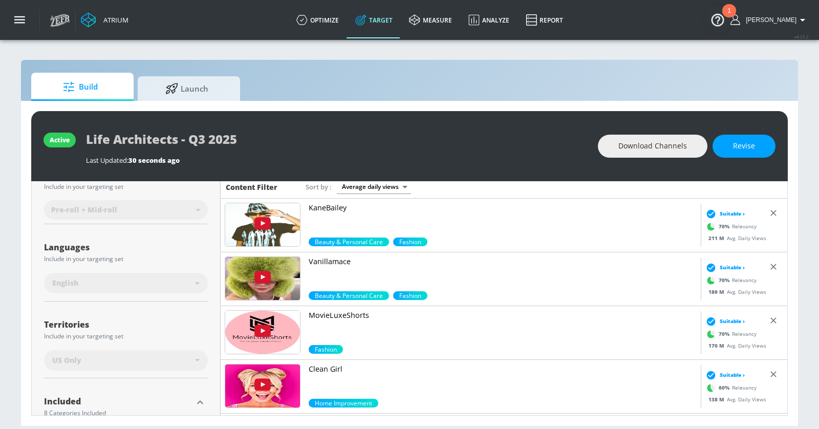
click at [337, 257] on p "Vanillamace" at bounding box center [503, 262] width 388 height 10
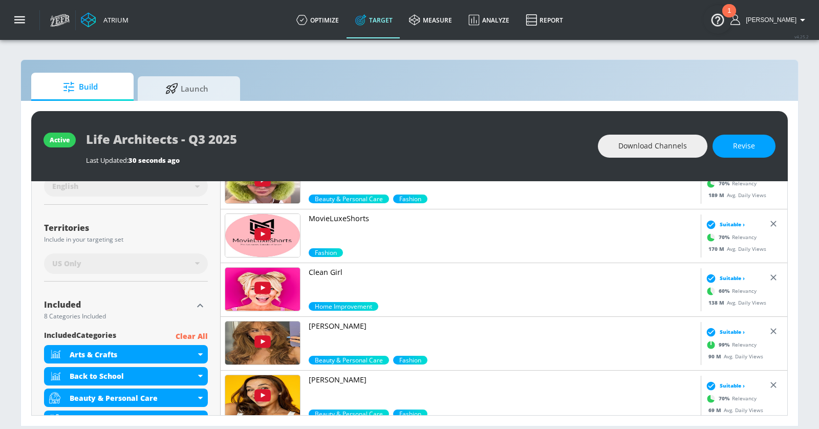
scroll to position [185, 0]
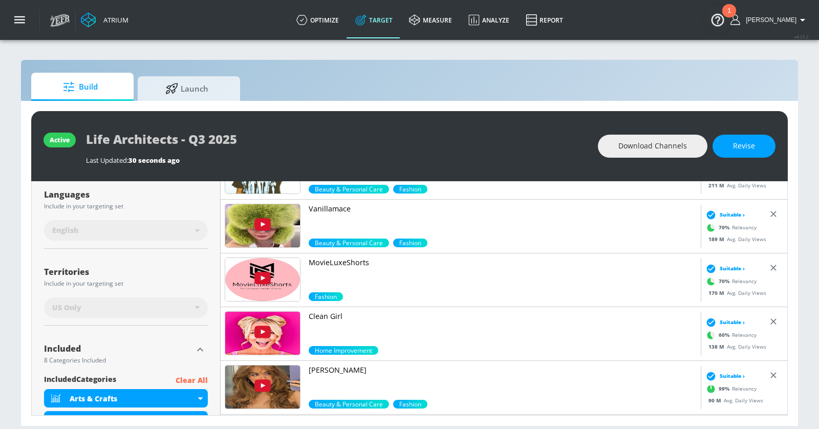
click at [775, 322] on icon at bounding box center [774, 321] width 10 height 10
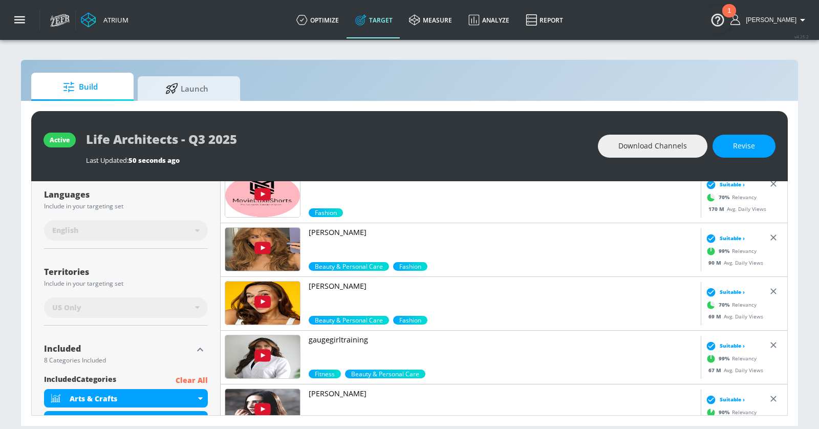
scroll to position [127, 0]
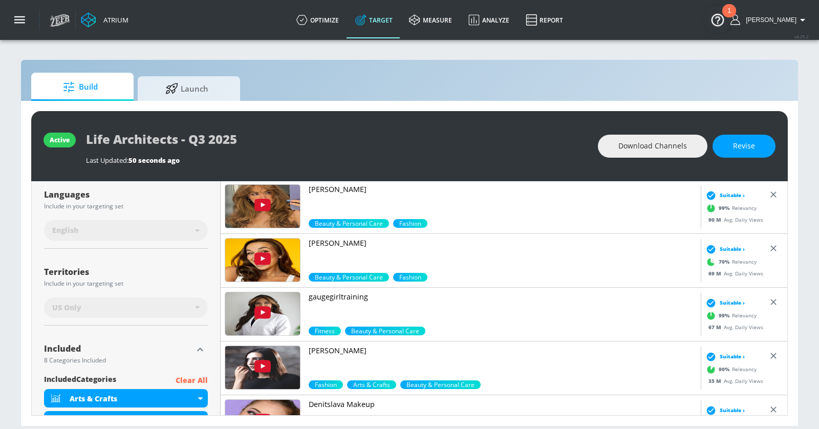
click at [346, 295] on p "gaugegirltraining" at bounding box center [503, 297] width 388 height 10
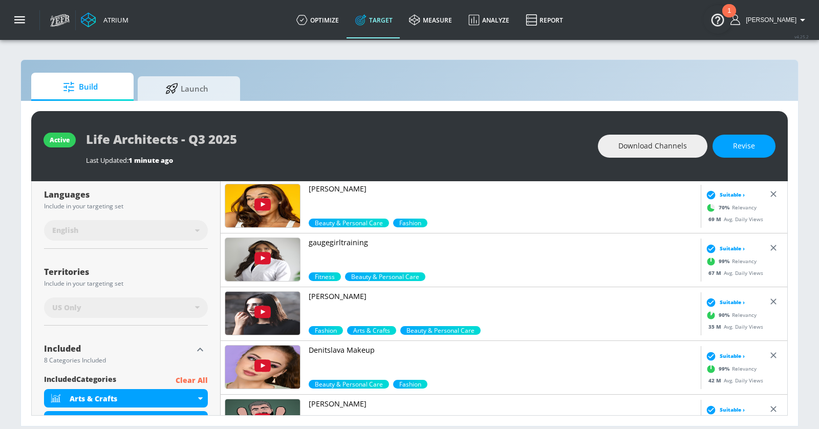
click at [325, 291] on p "[PERSON_NAME]" at bounding box center [503, 296] width 388 height 10
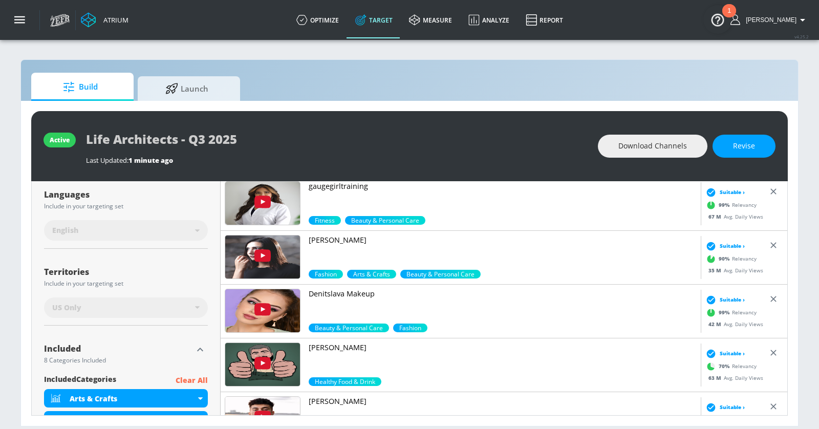
click at [324, 289] on p "Denitslava Makeup" at bounding box center [503, 294] width 388 height 10
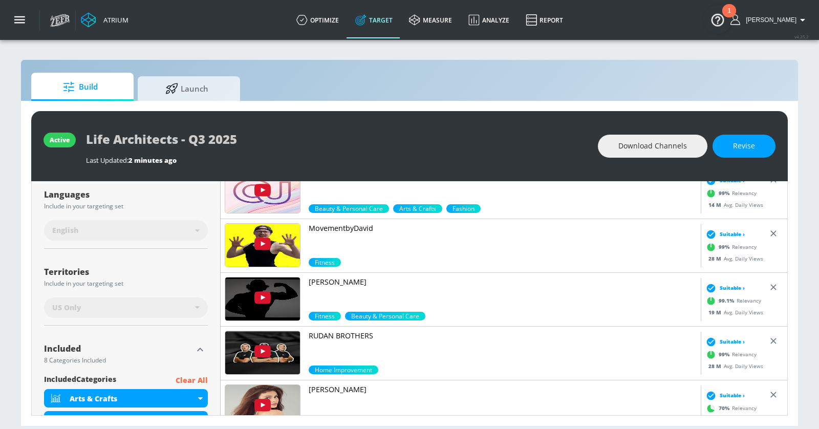
scroll to position [1363, 0]
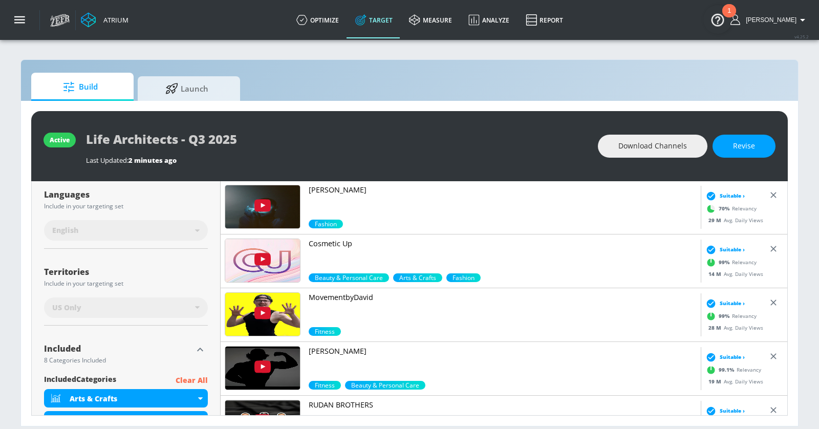
click at [329, 239] on p "Cosmetic Up" at bounding box center [503, 244] width 388 height 10
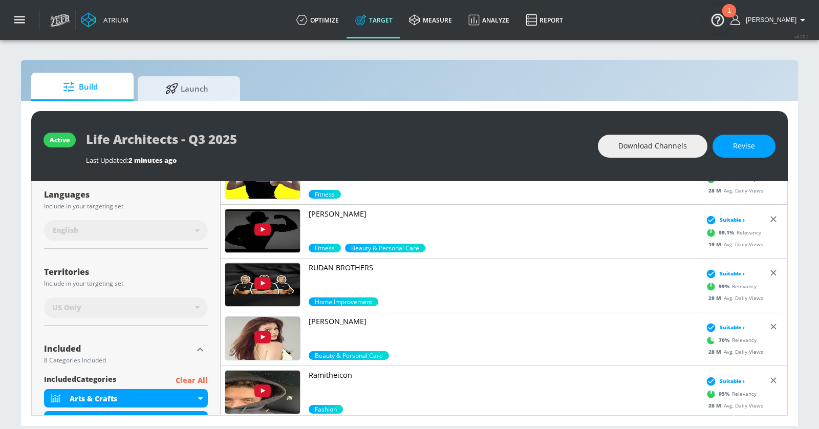
scroll to position [1544, 0]
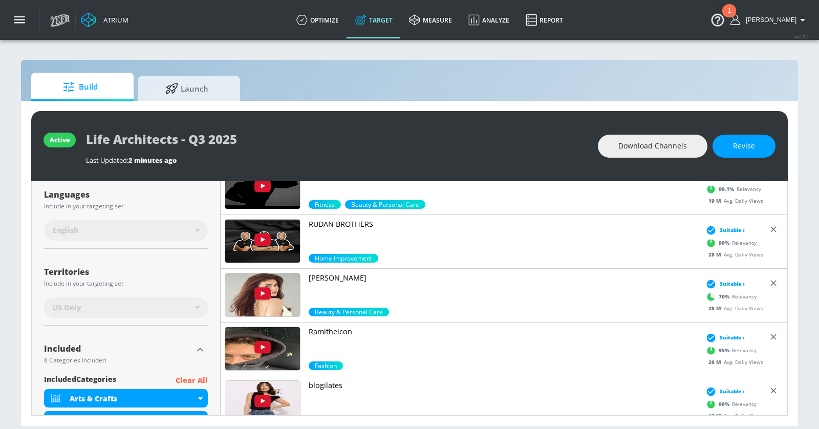
click at [328, 279] on p "[PERSON_NAME]" at bounding box center [503, 278] width 388 height 10
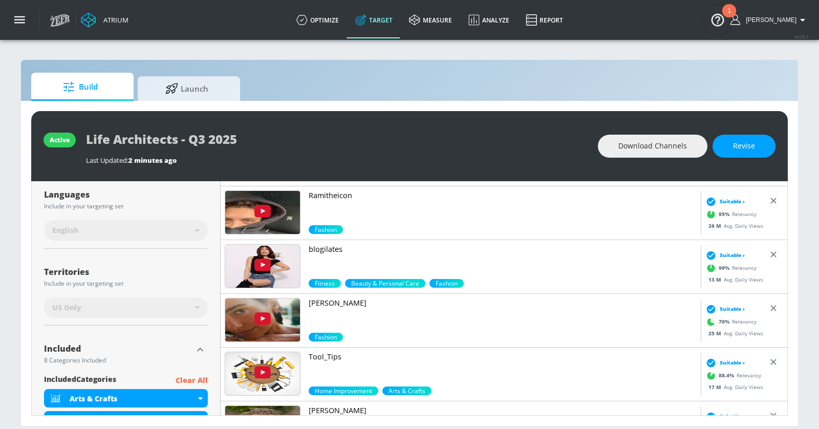
click at [324, 249] on p "blogilates" at bounding box center [503, 249] width 388 height 10
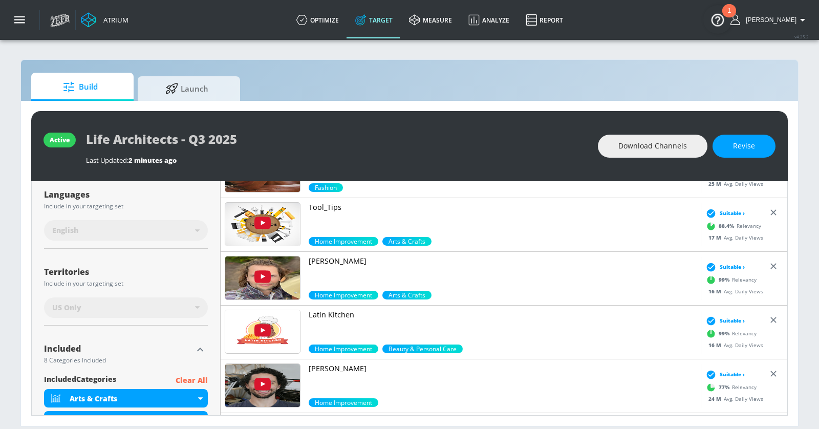
scroll to position [1835, 0]
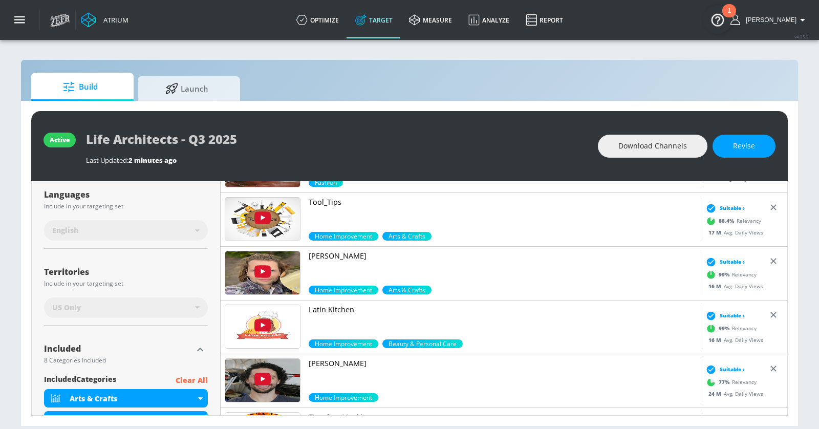
click at [328, 248] on div "[PERSON_NAME] Home Improvement Arts & Crafts" at bounding box center [461, 274] width 480 height 54
click at [326, 257] on p "[PERSON_NAME]" at bounding box center [503, 256] width 388 height 10
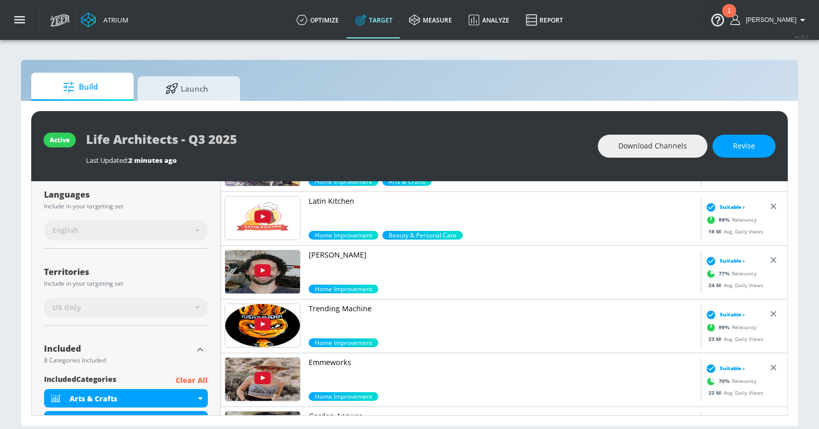
scroll to position [1965, 0]
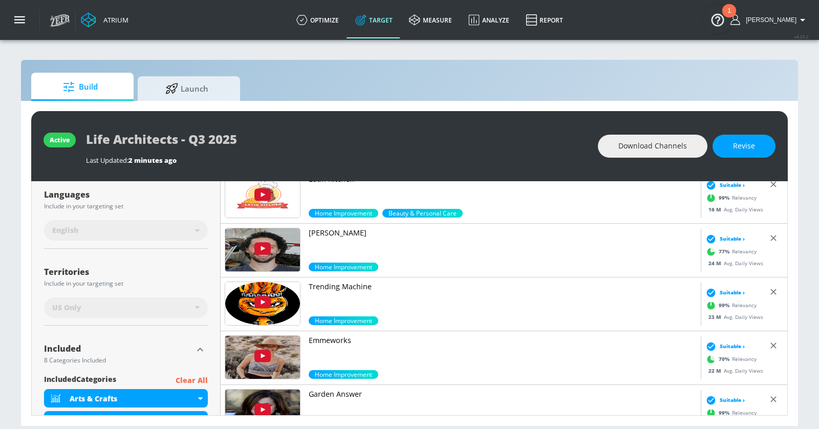
click at [331, 339] on p "Emmeworks" at bounding box center [503, 340] width 388 height 10
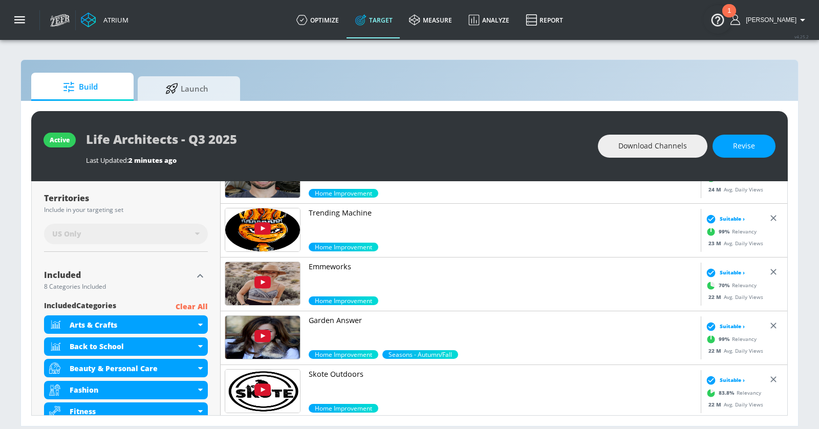
scroll to position [280, 0]
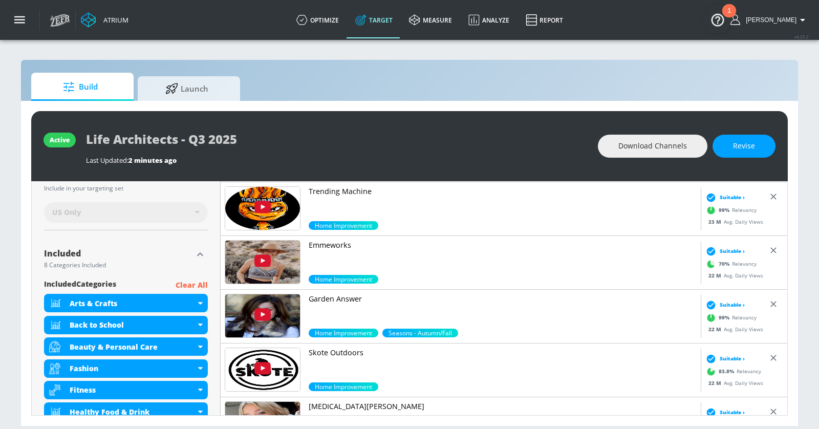
click at [333, 240] on p "Emmeworks" at bounding box center [503, 245] width 388 height 10
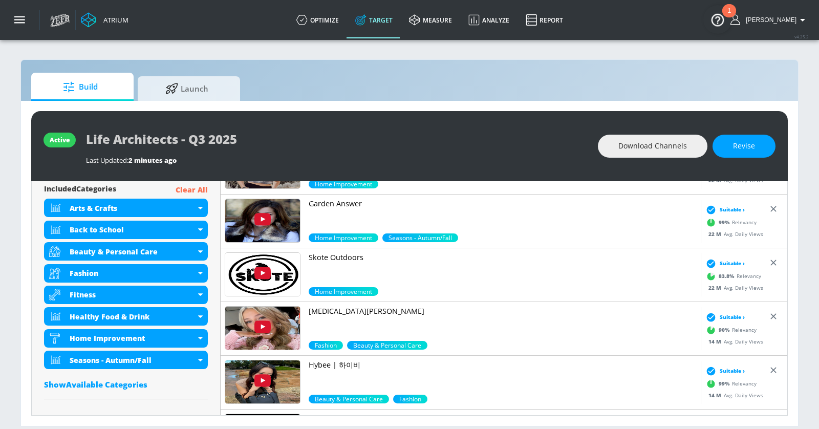
scroll to position [379, 0]
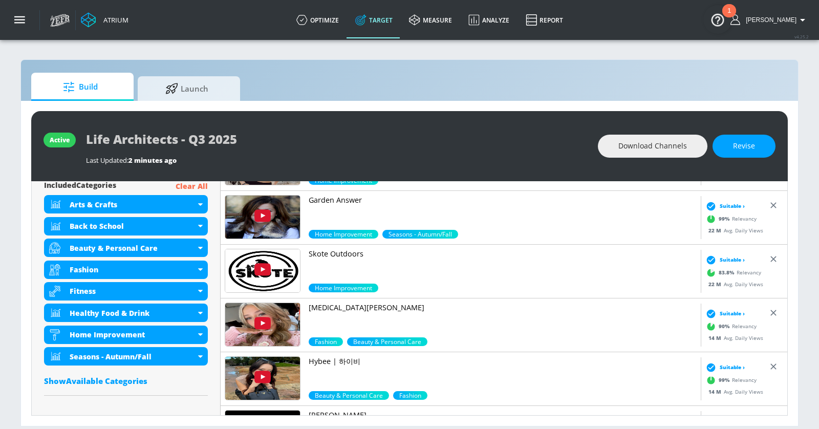
click at [339, 304] on p "[MEDICAL_DATA][PERSON_NAME]" at bounding box center [503, 308] width 388 height 10
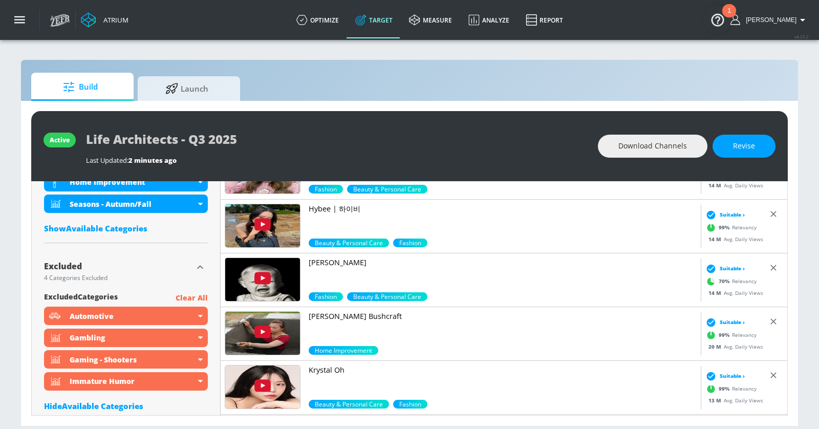
scroll to position [552, 0]
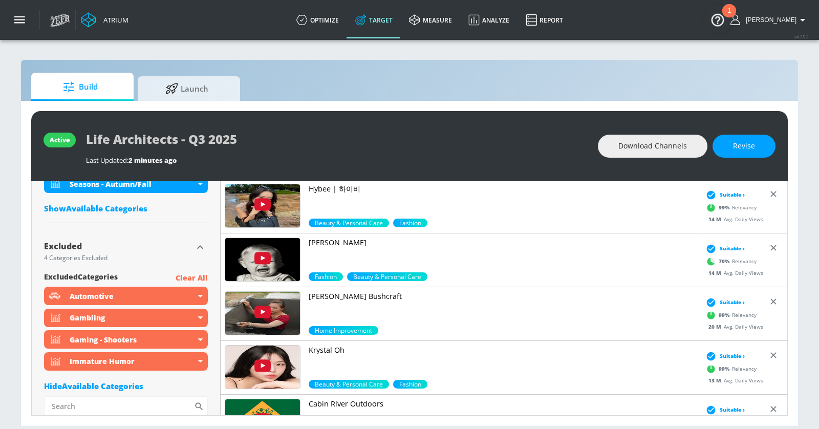
click at [362, 244] on p "[PERSON_NAME]" at bounding box center [503, 243] width 388 height 10
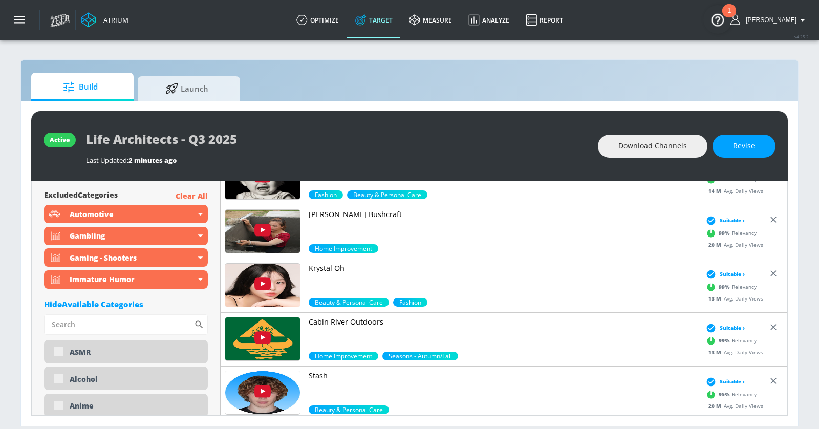
scroll to position [664, 0]
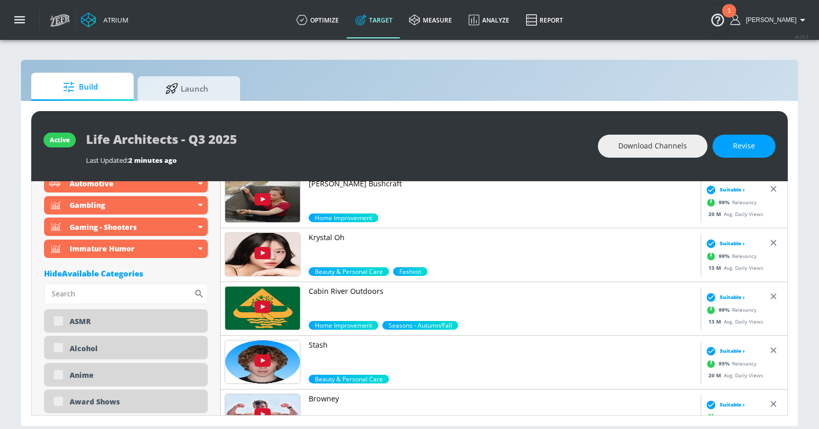
click at [356, 289] on p "Cabin River Outdoors" at bounding box center [503, 291] width 388 height 10
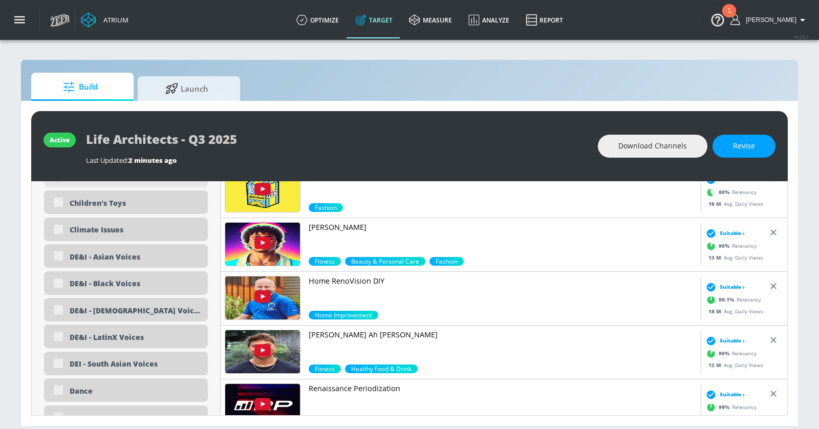
scroll to position [1113, 0]
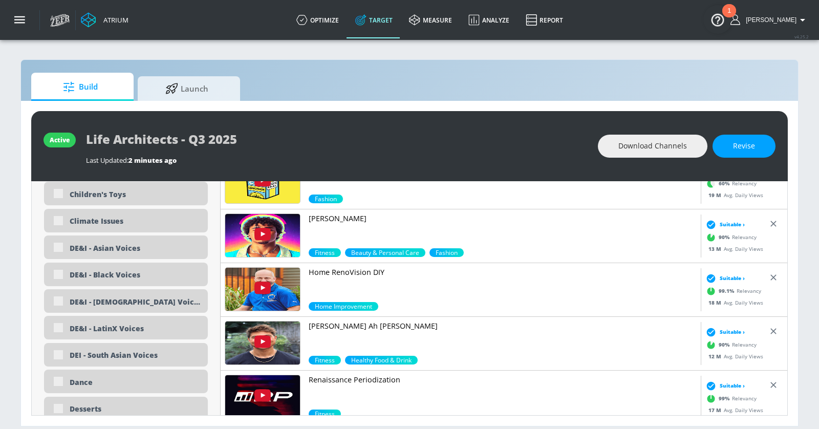
click at [345, 274] on p "Home RenoVision DIY" at bounding box center [503, 272] width 388 height 10
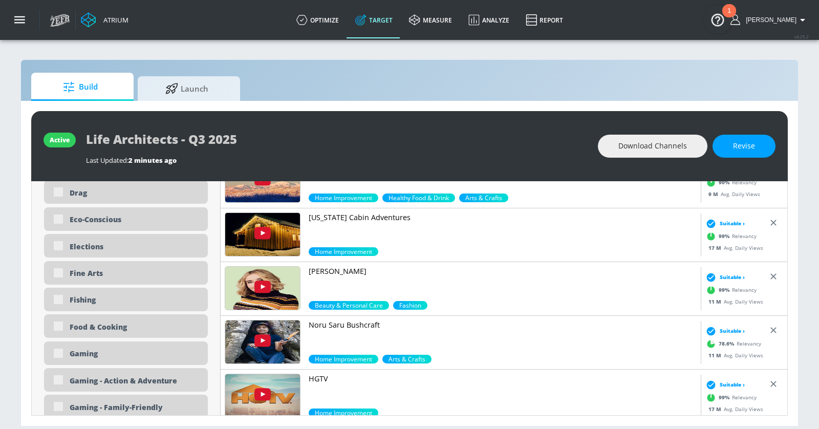
scroll to position [1395, 0]
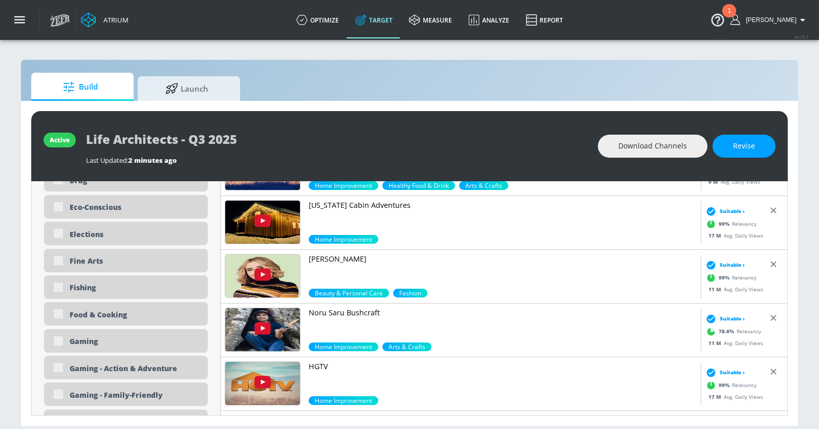
click at [332, 256] on p "[PERSON_NAME]" at bounding box center [503, 259] width 388 height 10
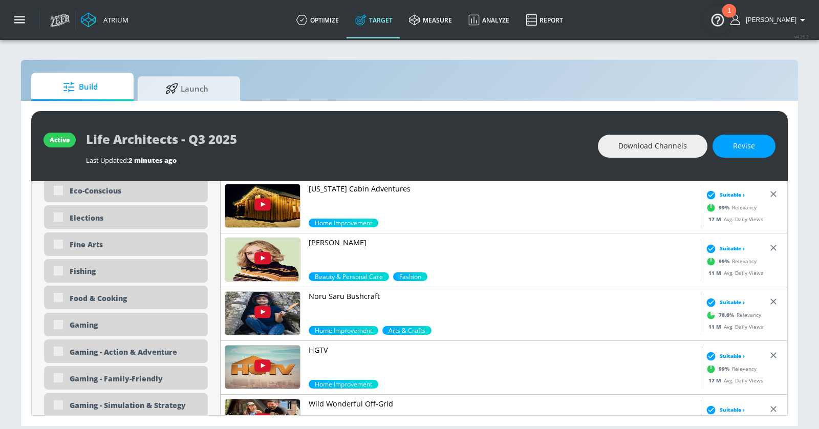
click at [318, 349] on p "HGTV" at bounding box center [503, 350] width 388 height 10
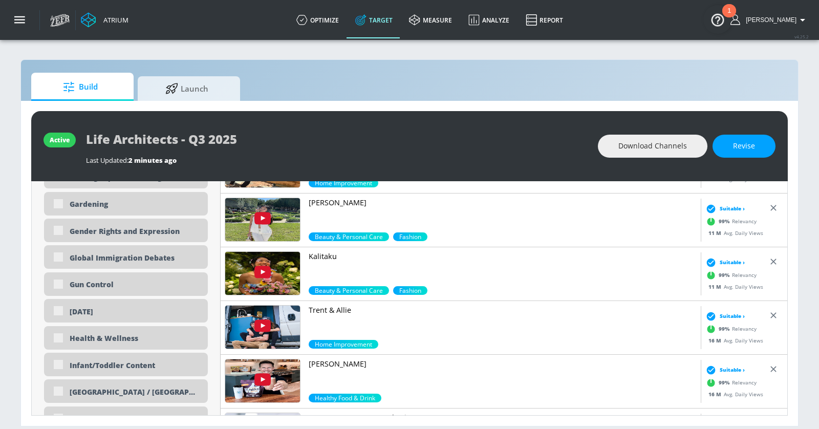
scroll to position [1943, 0]
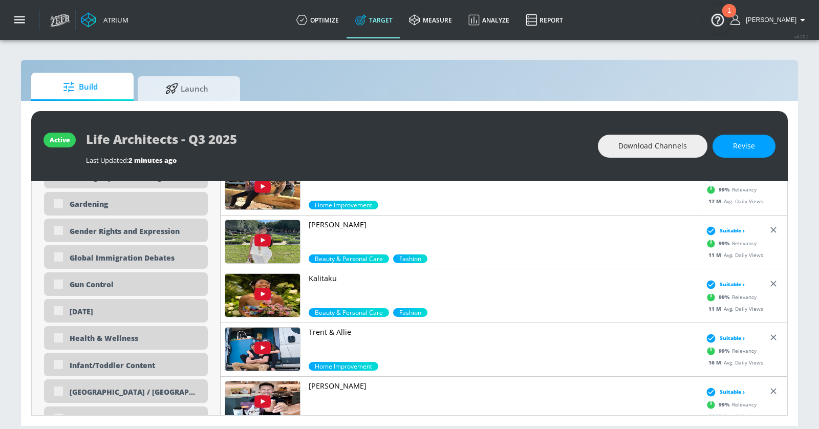
click at [315, 275] on p "Kalitaku" at bounding box center [503, 278] width 388 height 10
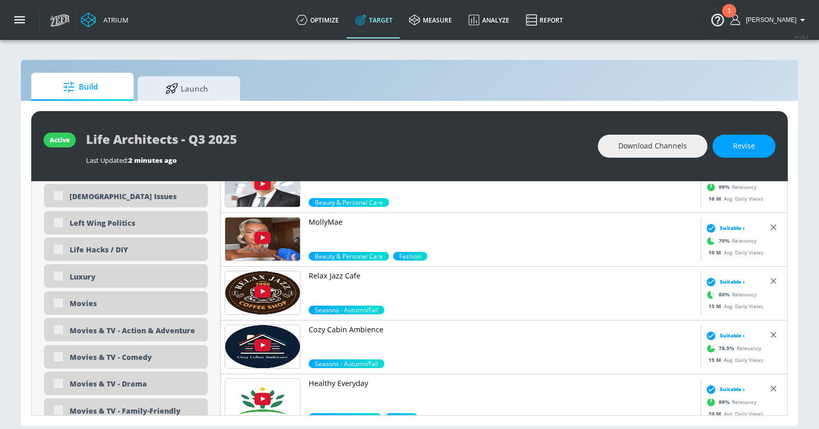
scroll to position [1927, 0]
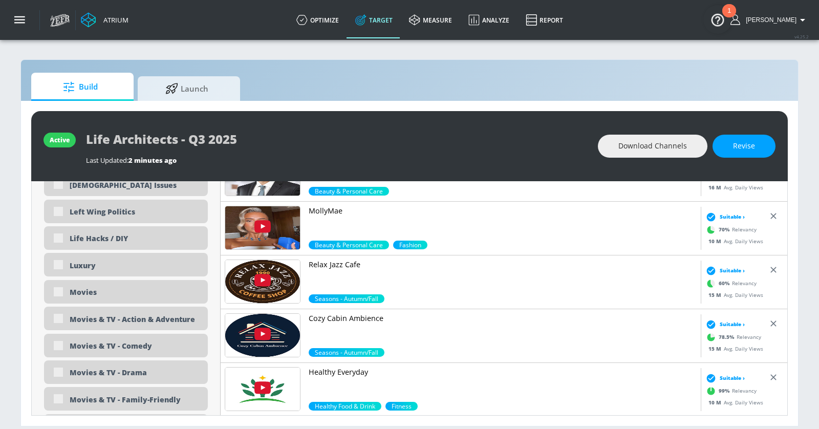
click at [325, 206] on p "MollyMae" at bounding box center [503, 211] width 388 height 10
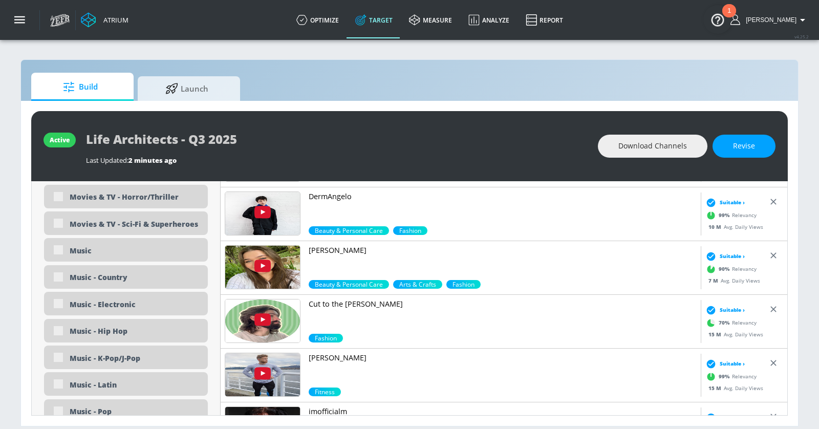
scroll to position [2163, 0]
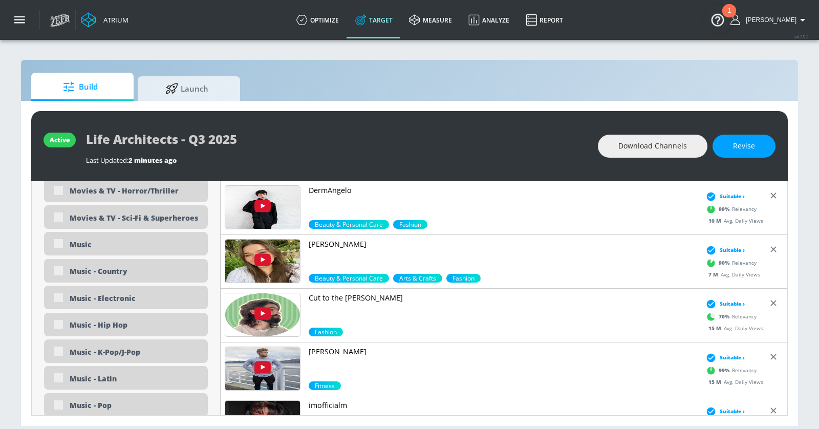
click at [315, 243] on p "[PERSON_NAME]" at bounding box center [503, 244] width 388 height 10
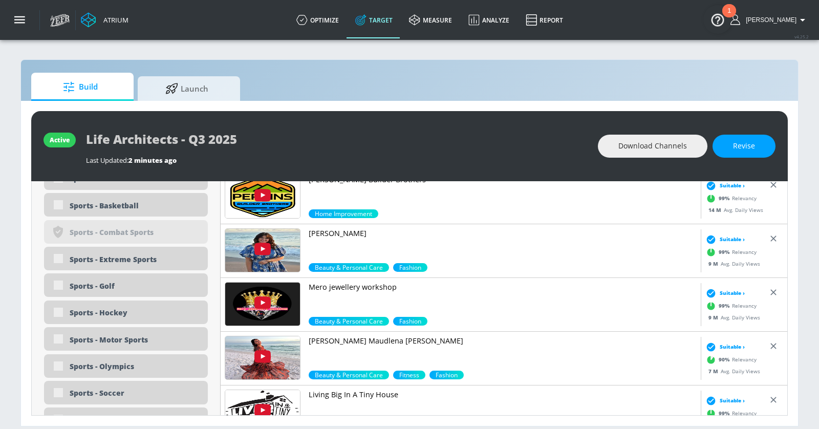
scroll to position [2878, 0]
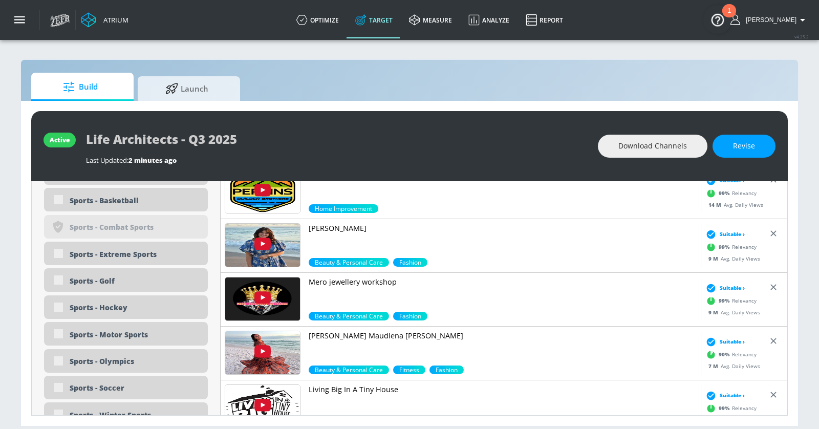
click at [331, 225] on p "[PERSON_NAME]" at bounding box center [503, 228] width 388 height 10
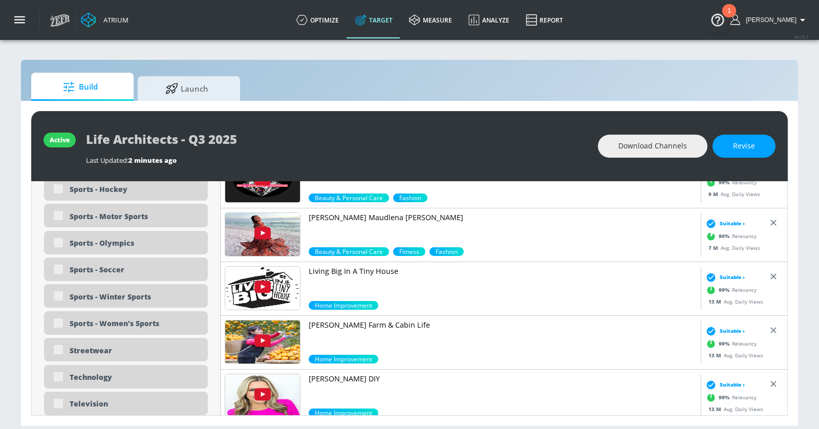
scroll to position [3051, 0]
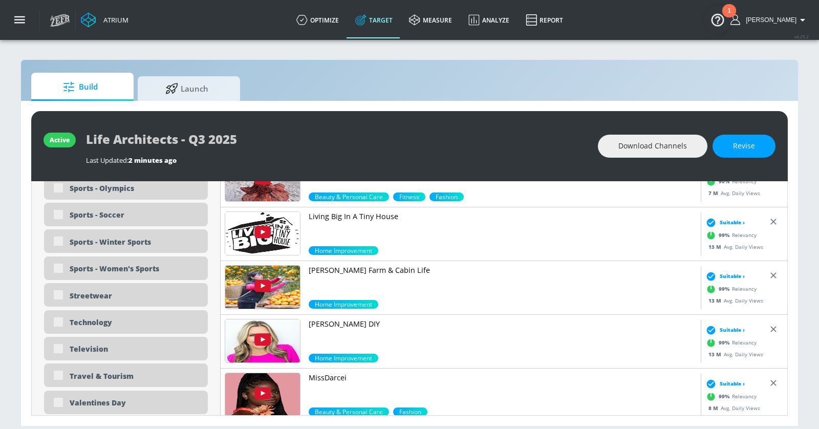
click at [342, 323] on p "[PERSON_NAME] DIY" at bounding box center [503, 324] width 388 height 10
